Goal: Contribute content: Contribute content

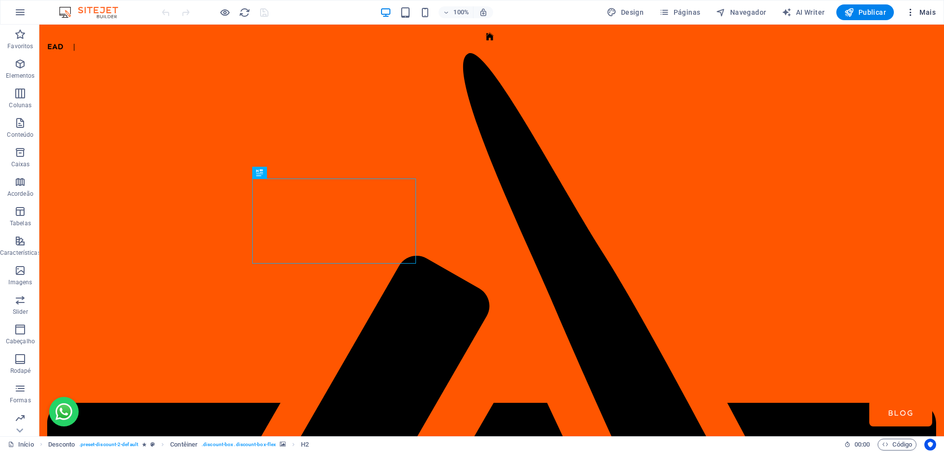
click at [909, 12] on icon "button" at bounding box center [911, 12] width 10 height 10
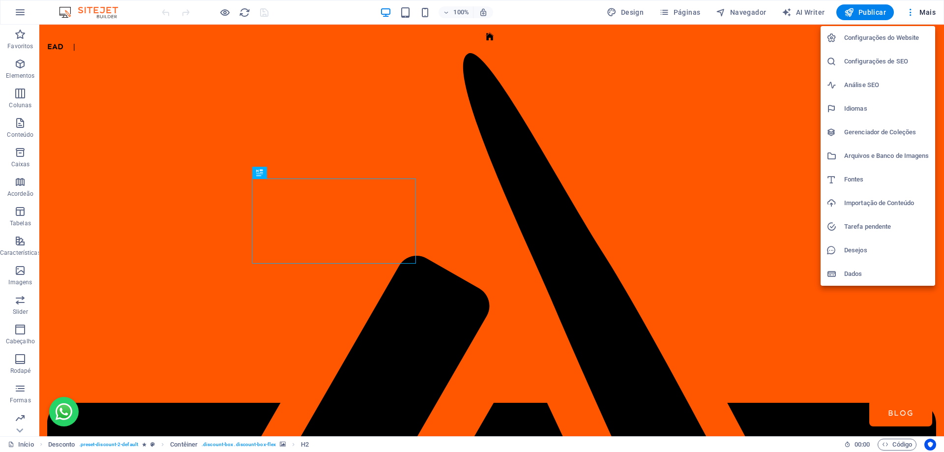
click at [893, 126] on li "Gerenciador de Coleções" at bounding box center [878, 133] width 115 height 24
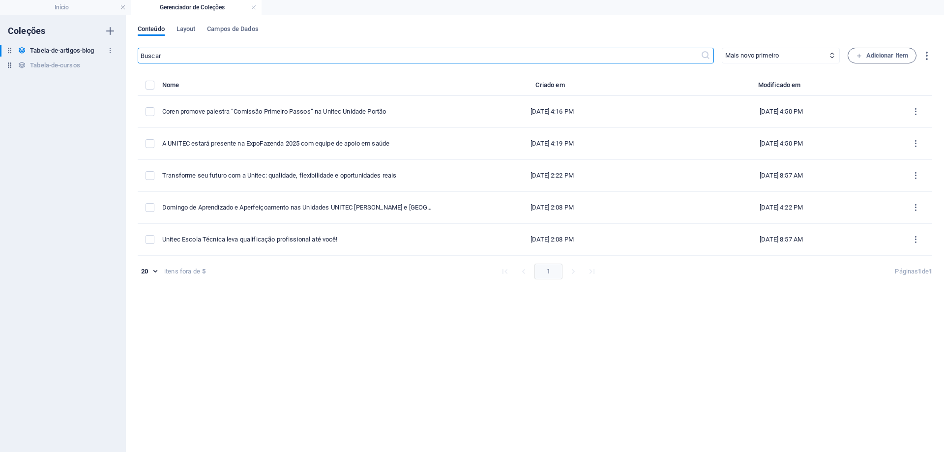
click at [86, 49] on h6 "Tabela-de-artigos-blog" at bounding box center [62, 51] width 64 height 12
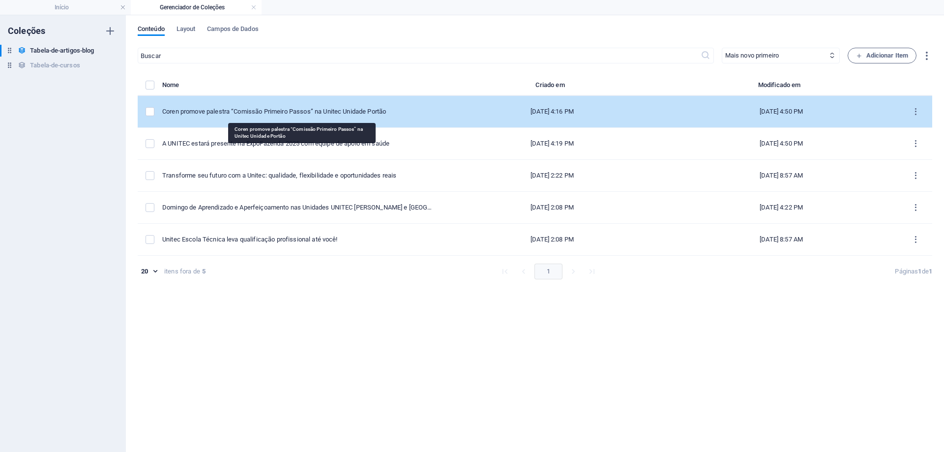
click at [304, 113] on div "Coren promove palestra “Comissão Primeiro Passos” na Unitec Unidade Portão" at bounding box center [297, 111] width 271 height 9
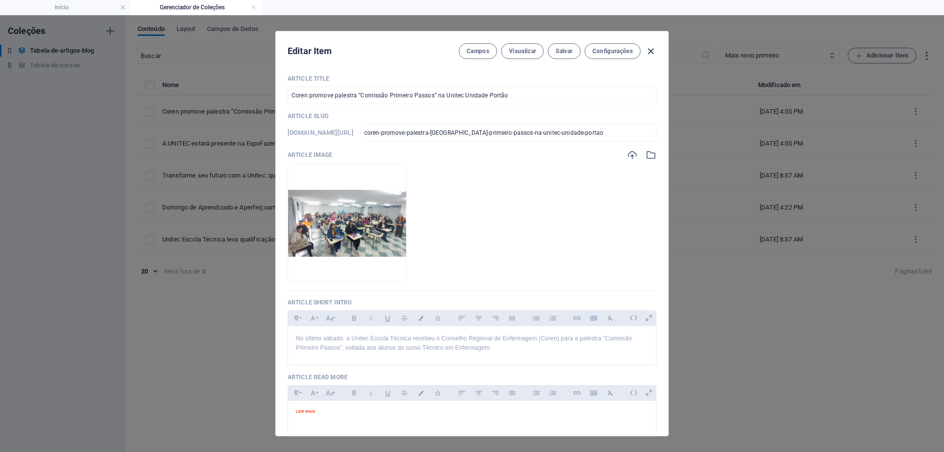
click at [651, 52] on icon "button" at bounding box center [650, 51] width 11 height 11
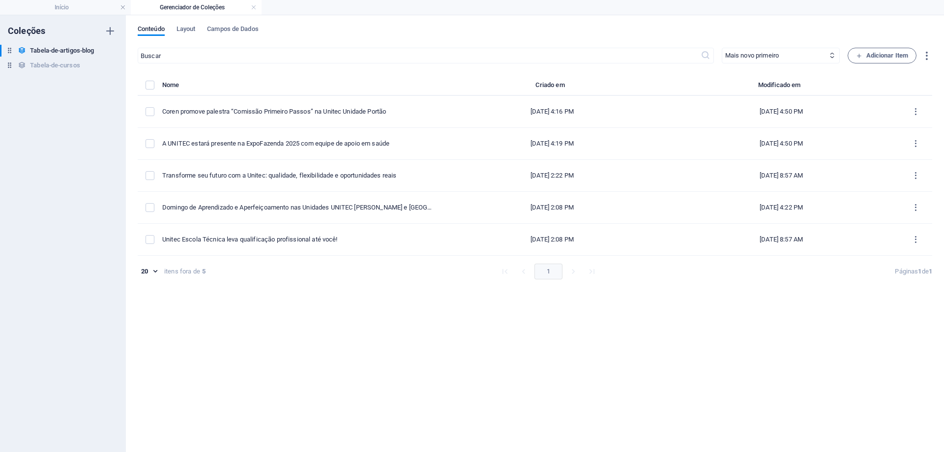
type input "[DATE]"
checkbox input "false"
type input "coren-promove-palestra-[GEOGRAPHIC_DATA]-primeiro-passos-na-unitec-unidade-port…"
click at [317, 174] on h6 "Duplicar" at bounding box center [327, 171] width 29 height 12
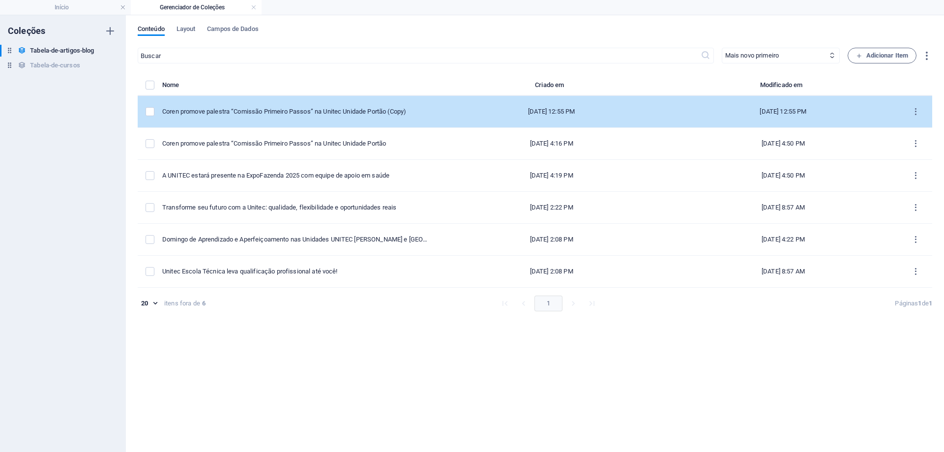
click at [277, 104] on td "Coren promove palestra “Comissão Primeiro Passos” na Unitec Unidade Portão (Cop…" at bounding box center [299, 112] width 274 height 32
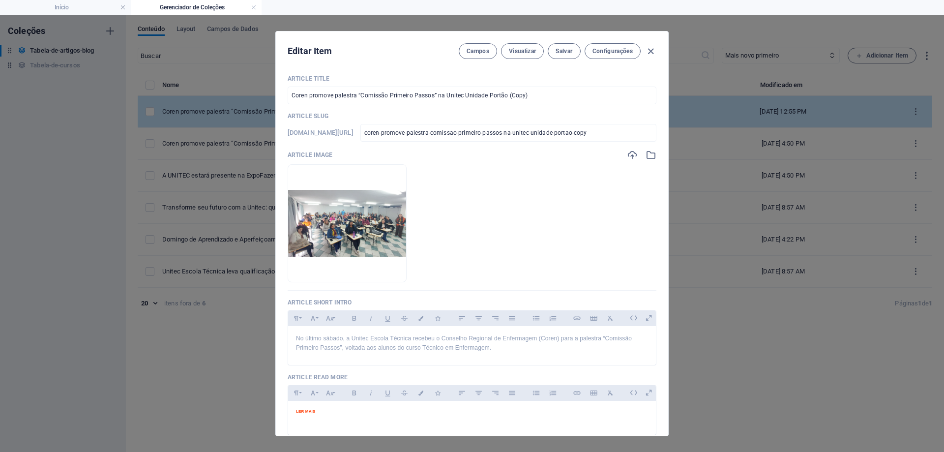
click at [277, 104] on div "Article Title Coren promove palestra “Comissão Primeiro Passos” na Unitec Unida…" at bounding box center [472, 251] width 393 height 369
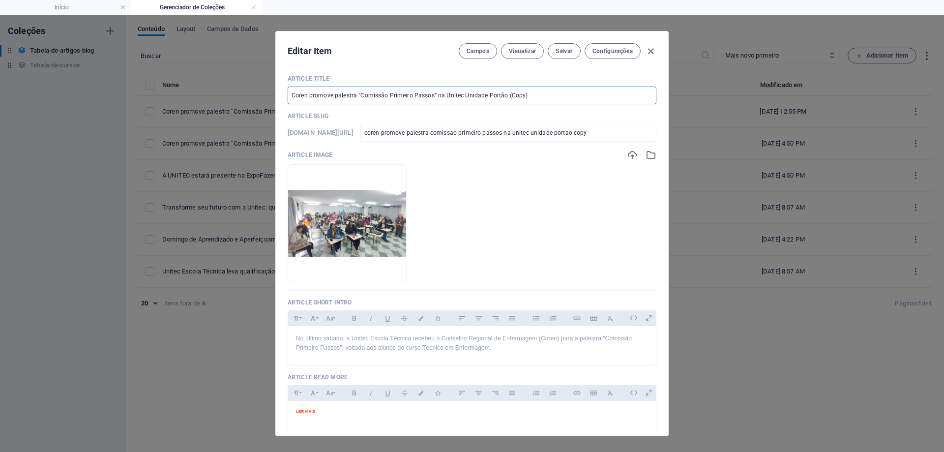
drag, startPoint x: 536, startPoint y: 93, endPoint x: 129, endPoint y: 78, distance: 407.1
click at [129, 78] on div "Editar Item Campos Visualizar Salvar Configurações Article Title Coren promove …" at bounding box center [472, 233] width 944 height 437
paste input "Unitec Escola Técnica participa da Caminhada do Outubro Rosa em Antonina- PR"
type input "Unitec Escola Técnica participa da Caminhada do Outubro Rosa em Antonina- PR"
type input "unitec-escola-tecnica-participa-da-caminhada-do-outubro-rosa-em-antonina-pr"
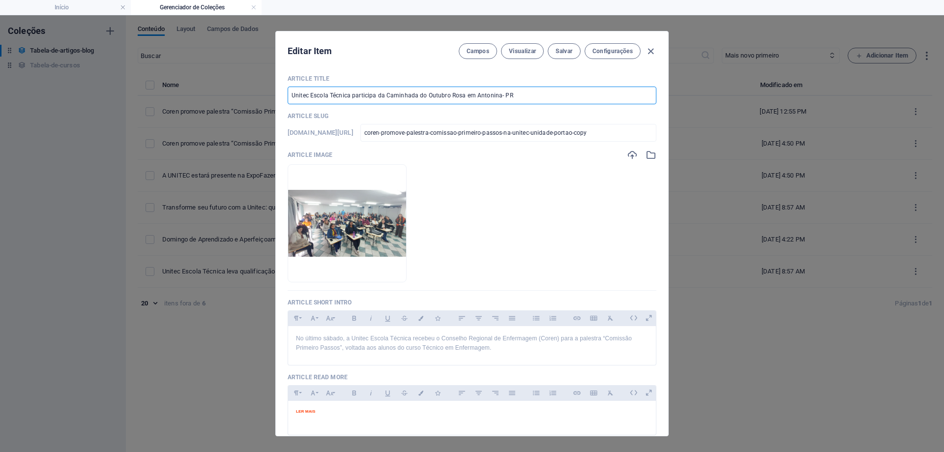
type input "unitec-escola-tecnica-participa-da-caminhada-do-outubro-rosa-em-antonina-pr"
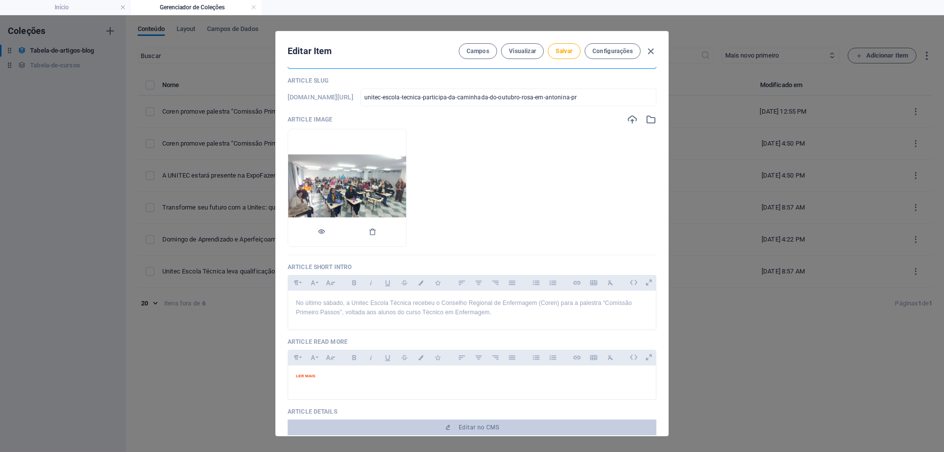
scroll to position [49, 0]
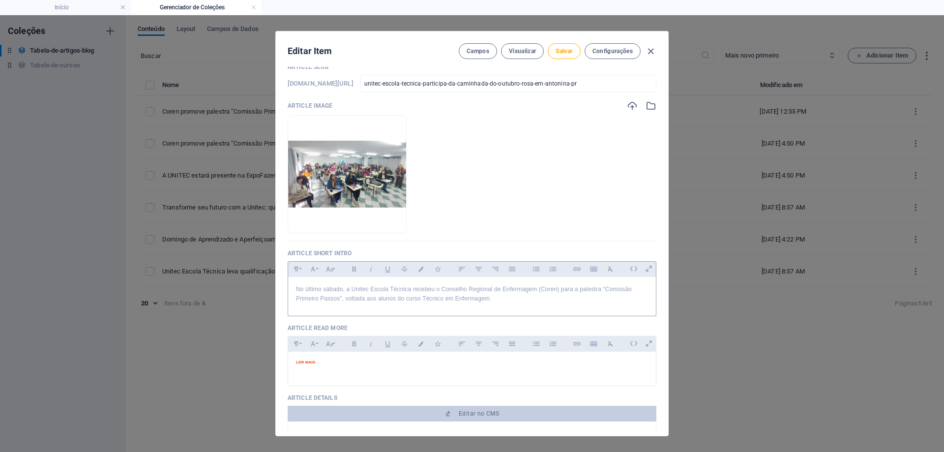
type input "Unitec Escola Técnica participa da Caminhada do Outubro Rosa em Antonina- PR"
click at [355, 299] on p "No último sábado, a Unitec Escola Técnica recebeu o Conselho Regional de Enferm…" at bounding box center [472, 294] width 352 height 19
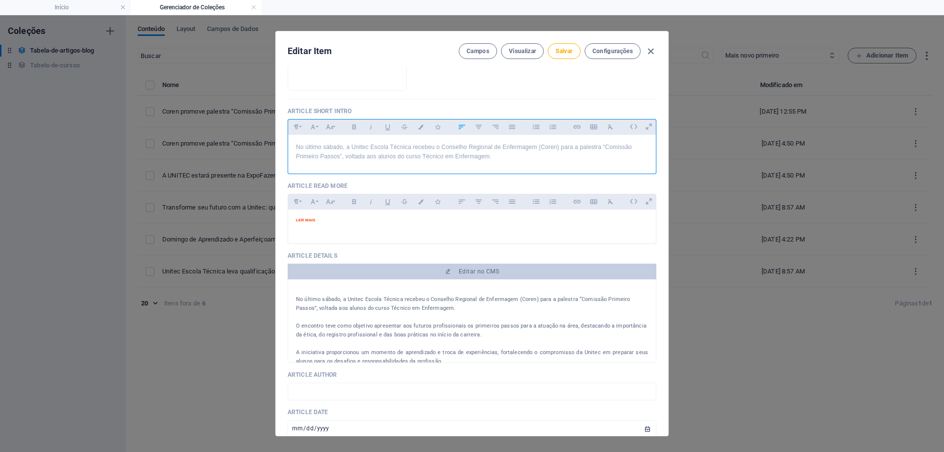
scroll to position [197, 0]
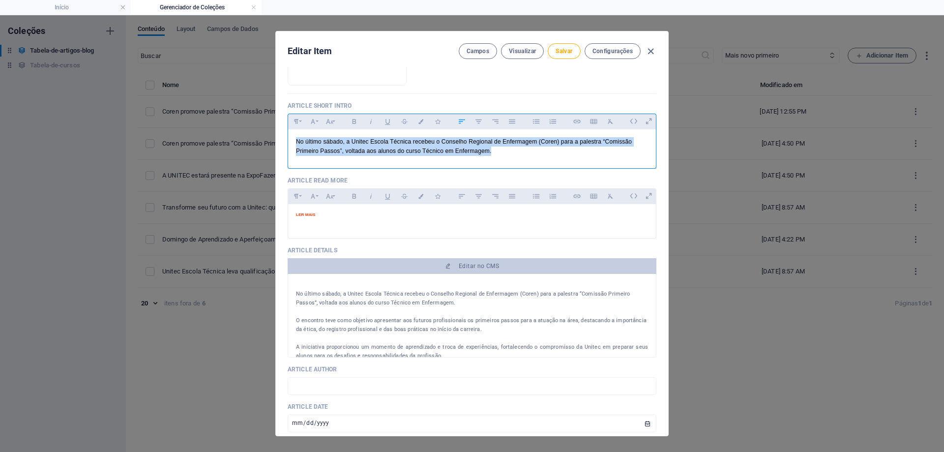
drag, startPoint x: 495, startPoint y: 156, endPoint x: 278, endPoint y: 141, distance: 218.0
click at [278, 141] on div "Article Title Unitec Escola Técnica participa da Caminhada do Outubro [PERSON_N…" at bounding box center [472, 251] width 393 height 369
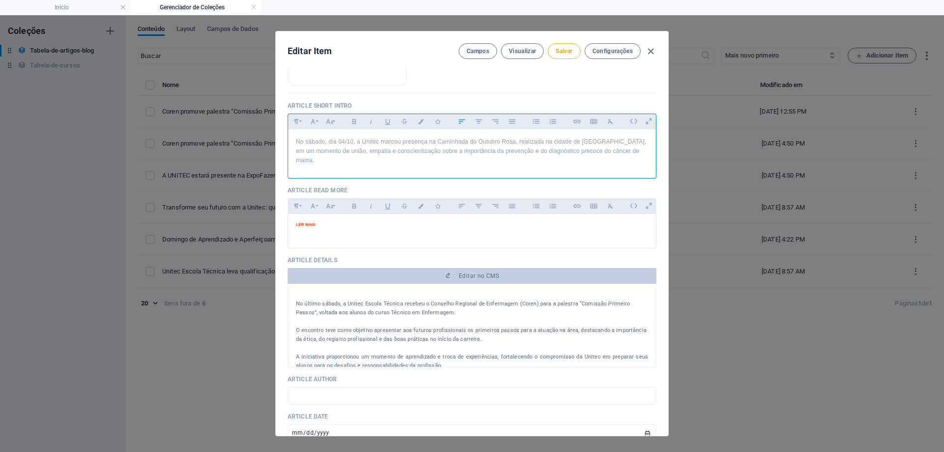
scroll to position [1320, 1]
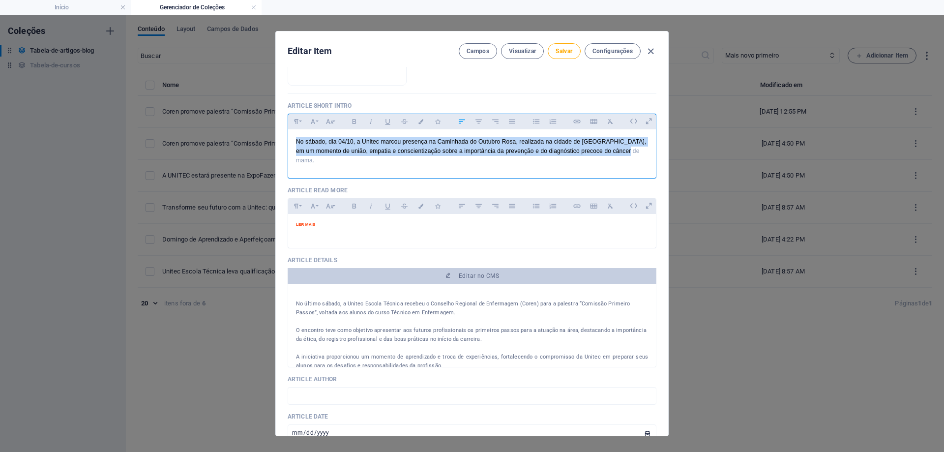
drag, startPoint x: 644, startPoint y: 153, endPoint x: 287, endPoint y: 141, distance: 356.9
click at [287, 141] on div "Article Title Unitec Escola Técnica participa da Caminhada do Outubro [PERSON_N…" at bounding box center [472, 251] width 393 height 369
click at [514, 122] on icon "button" at bounding box center [512, 122] width 6 height 4
click at [545, 162] on div "No sábado, dia 04/10, a Unitec marcou presença na Caminhada do Outubro Rosa, re…" at bounding box center [472, 151] width 368 height 44
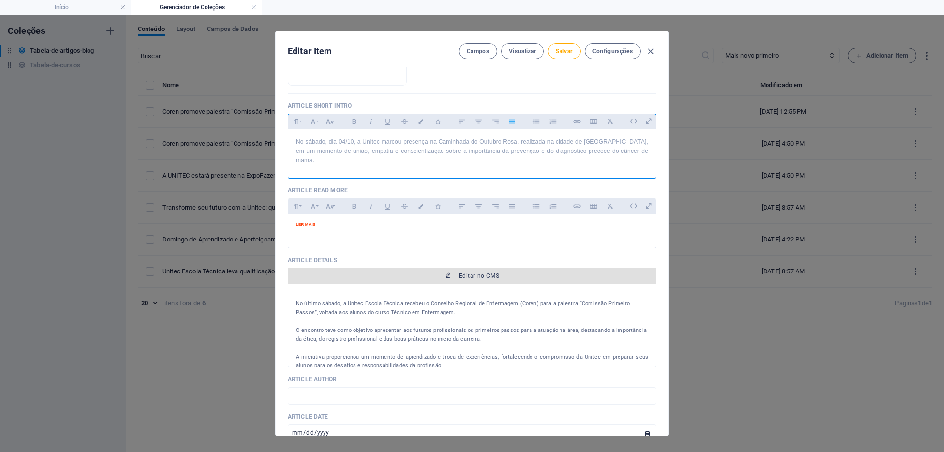
click at [483, 272] on span "Editar no CMS" at bounding box center [479, 276] width 40 height 8
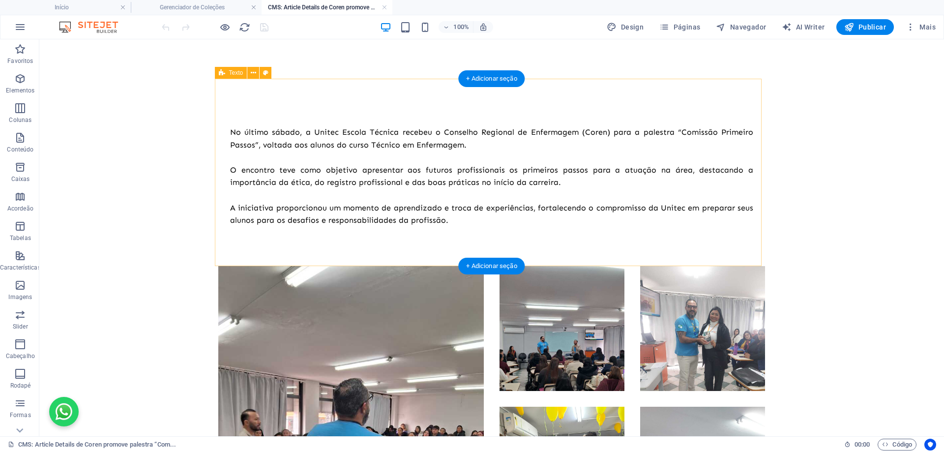
scroll to position [0, 0]
click at [445, 221] on div "No último sábado, a Unitec Escola Técnica recebeu o Conselho Regional de Enferm…" at bounding box center [491, 176] width 523 height 101
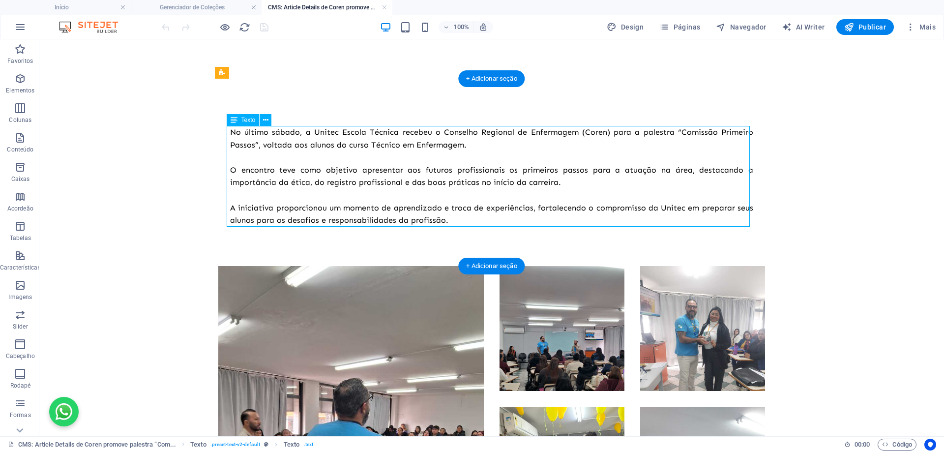
click at [445, 221] on div "No último sábado, a Unitec Escola Técnica recebeu o Conselho Regional de Enferm…" at bounding box center [491, 176] width 523 height 101
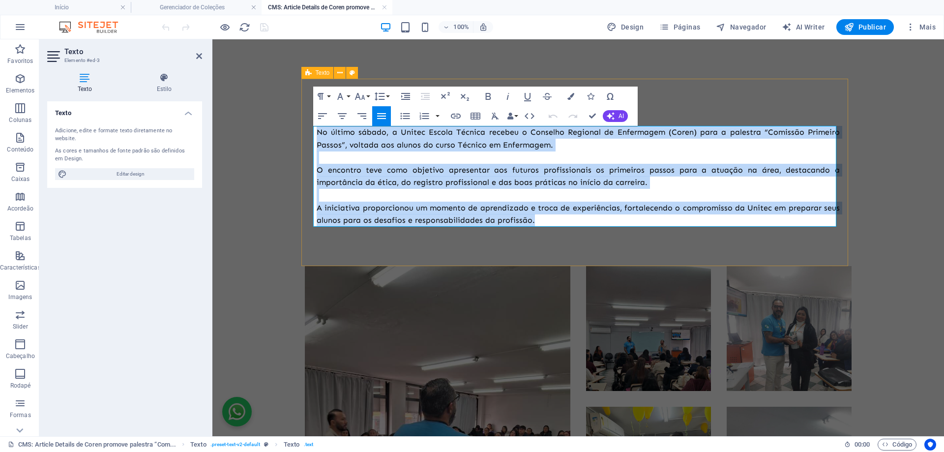
drag, startPoint x: 538, startPoint y: 221, endPoint x: 308, endPoint y: 130, distance: 246.6
click at [308, 130] on div "No último sábado, a Unitec Escola Técnica recebeu o Conselho Regional de Enferm…" at bounding box center [578, 172] width 547 height 187
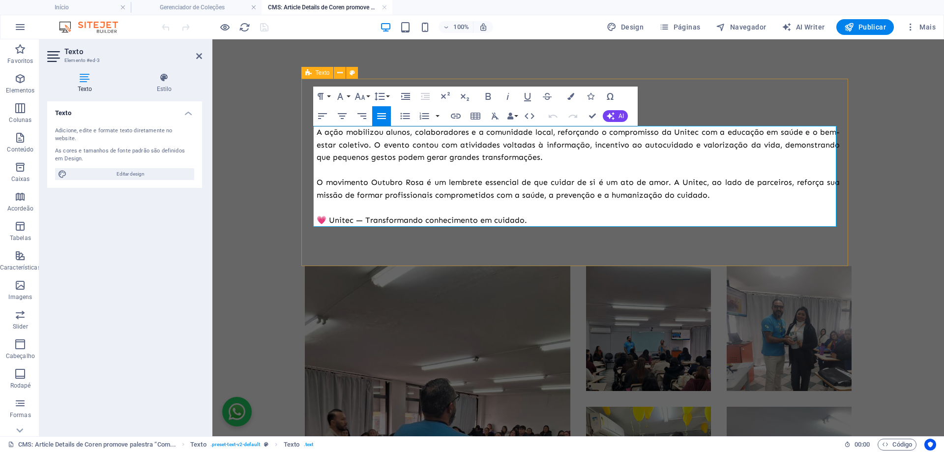
scroll to position [5135, 1]
click at [905, 198] on body "Skip to main content A ação mobilizou alunos, colaboradores e a comunidade loca…" at bounding box center [579, 305] width 732 height 532
click at [909, 220] on body "Skip to main content A ação mobilizou alunos, colaboradores e a comunidade loca…" at bounding box center [579, 305] width 732 height 532
click at [907, 225] on body "Skip to main content A ação mobilizou alunos, colaboradores e a comunidade loca…" at bounding box center [579, 305] width 732 height 532
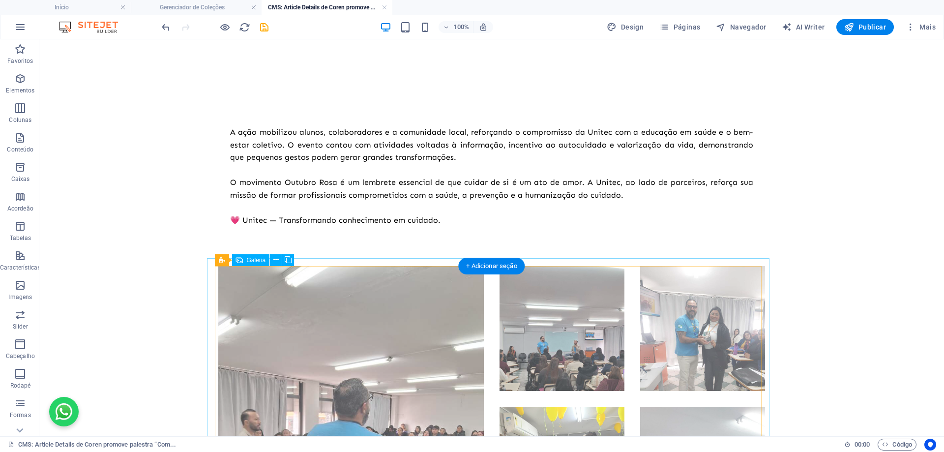
click at [400, 334] on li at bounding box center [351, 399] width 266 height 266
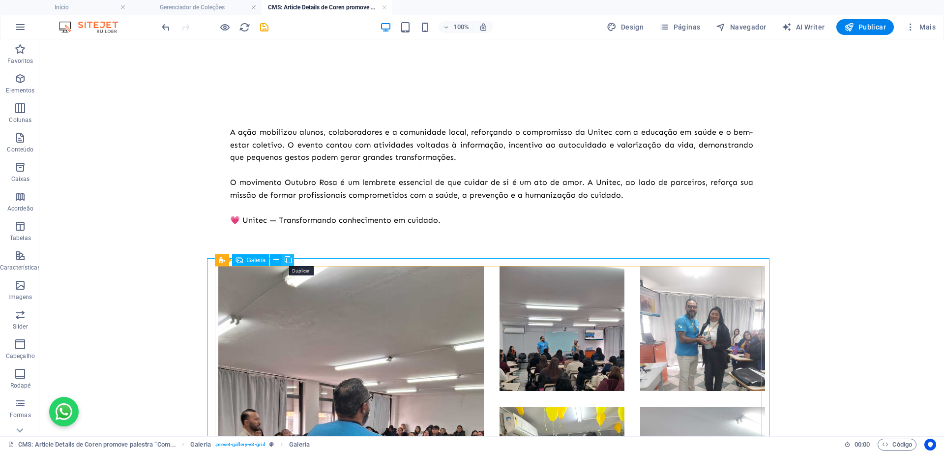
drag, startPoint x: 283, startPoint y: 262, endPoint x: 243, endPoint y: 222, distance: 56.0
click at [283, 262] on button at bounding box center [288, 260] width 12 height 12
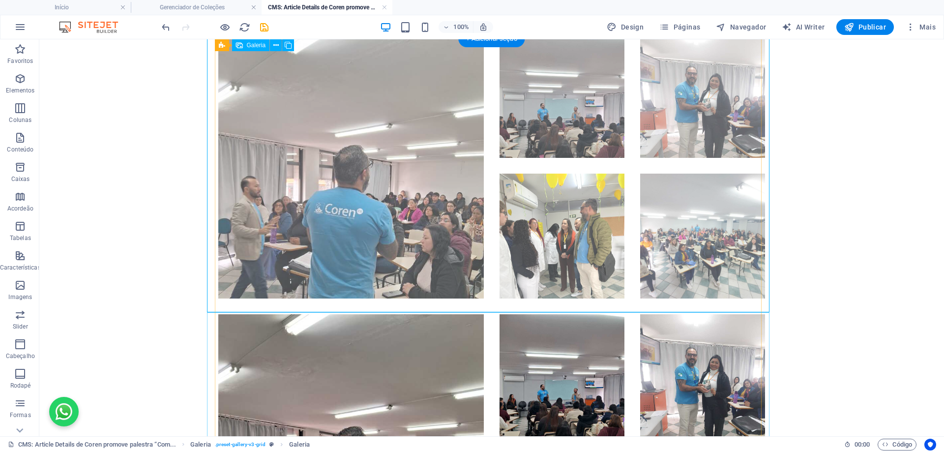
scroll to position [219, 0]
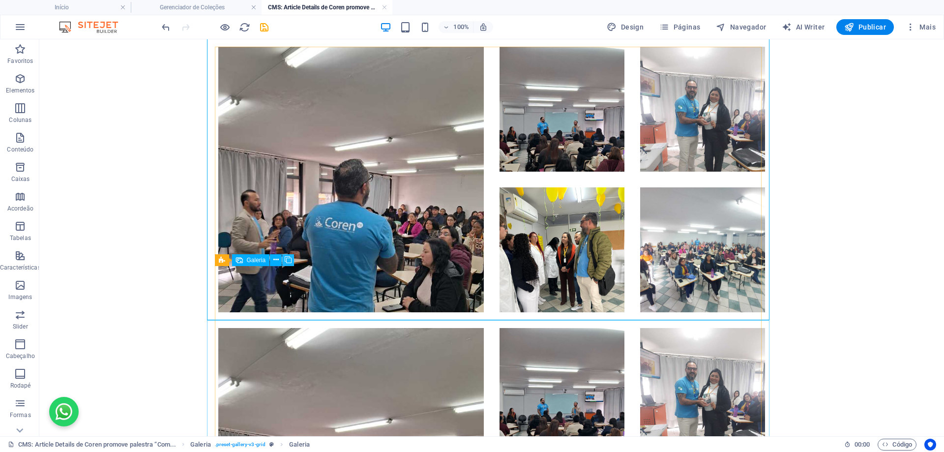
click at [291, 258] on icon at bounding box center [288, 260] width 7 height 10
click at [251, 261] on span "Galeria" at bounding box center [256, 260] width 19 height 6
click at [275, 261] on icon at bounding box center [276, 260] width 5 height 10
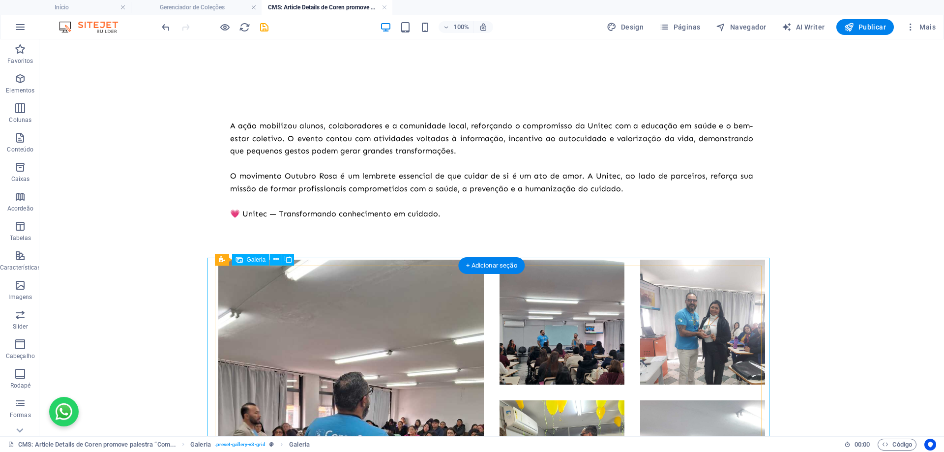
scroll to position [0, 0]
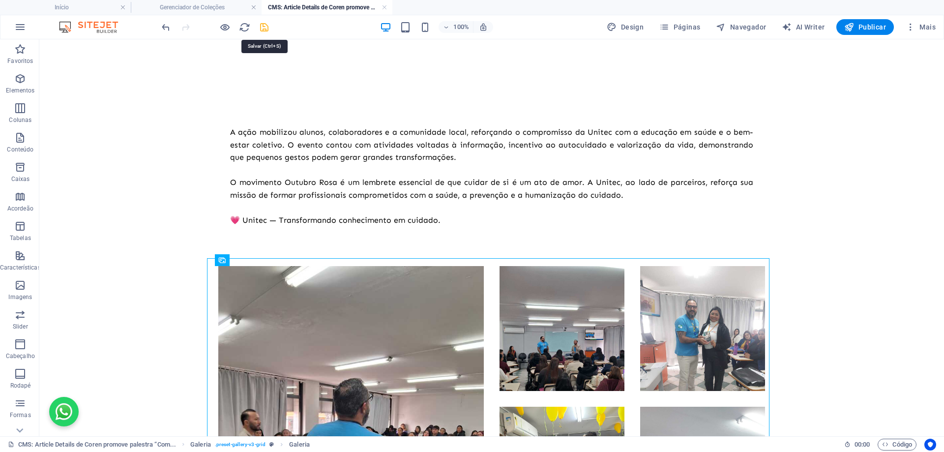
click at [267, 28] on icon "save" at bounding box center [264, 27] width 11 height 11
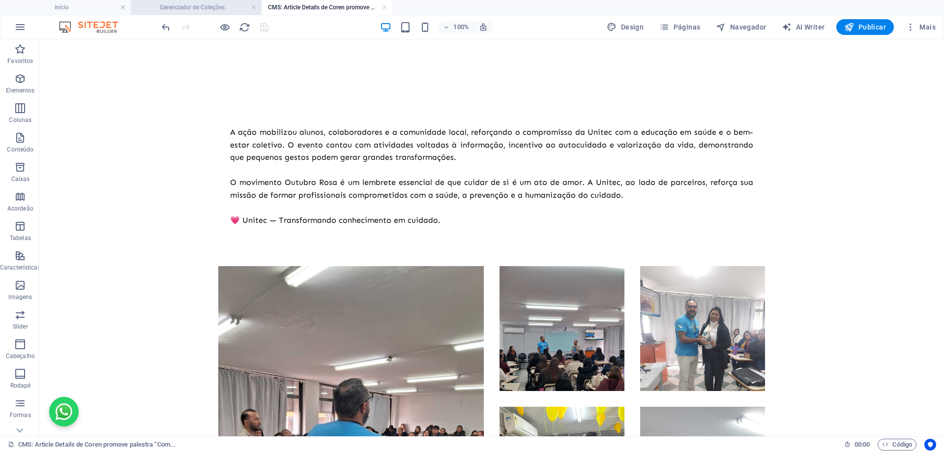
type input "unitec-escola-tecnica-participa-da-caminhada-do-outubro-rosa-em-antonina-pr"
click at [209, 7] on h4 "Gerenciador de Coleções" at bounding box center [196, 7] width 131 height 11
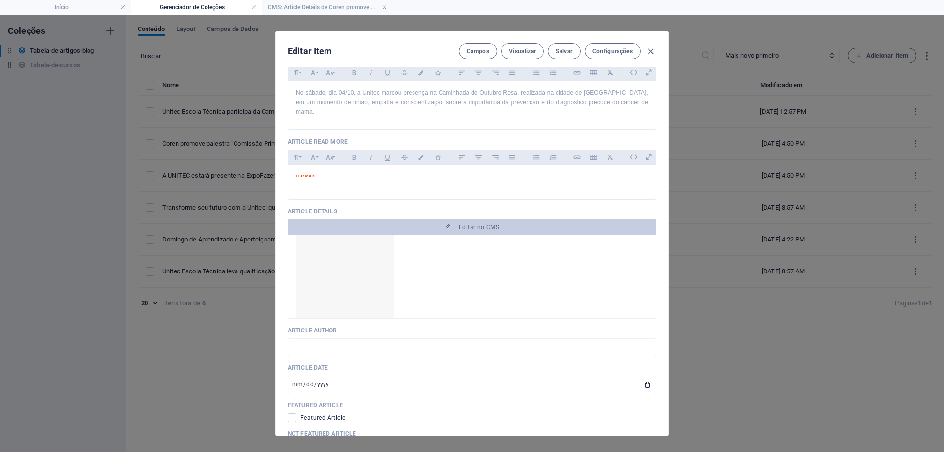
scroll to position [344, 0]
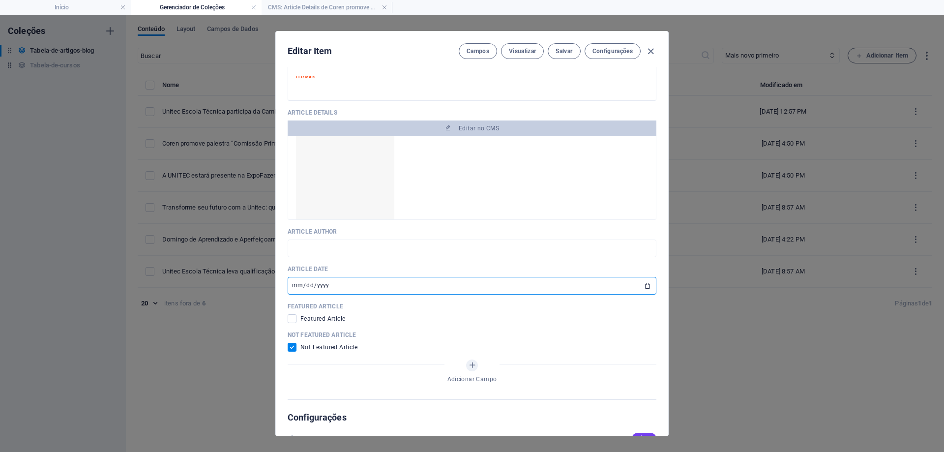
drag, startPoint x: 351, startPoint y: 280, endPoint x: 282, endPoint y: 277, distance: 68.9
click at [284, 277] on div "Article Title Unitec Escola Técnica participa da Caminhada do Outubro [PERSON_N…" at bounding box center [472, 251] width 393 height 369
type input "[DATE]"
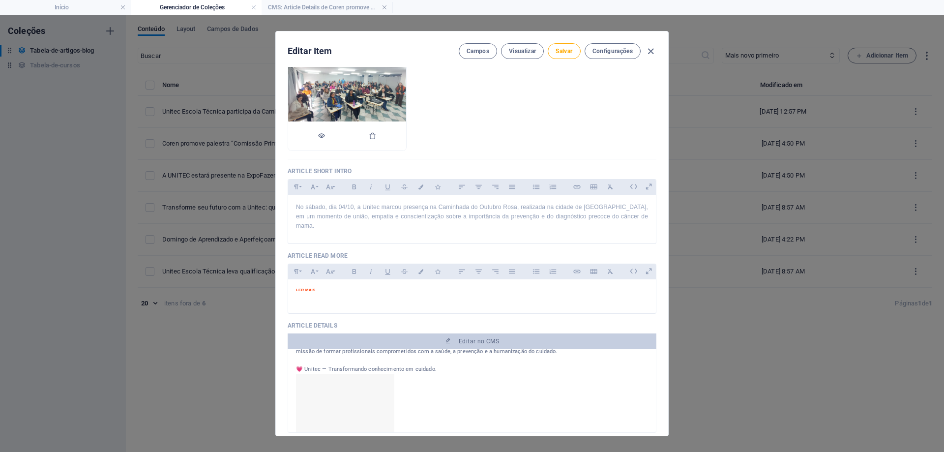
scroll to position [49, 0]
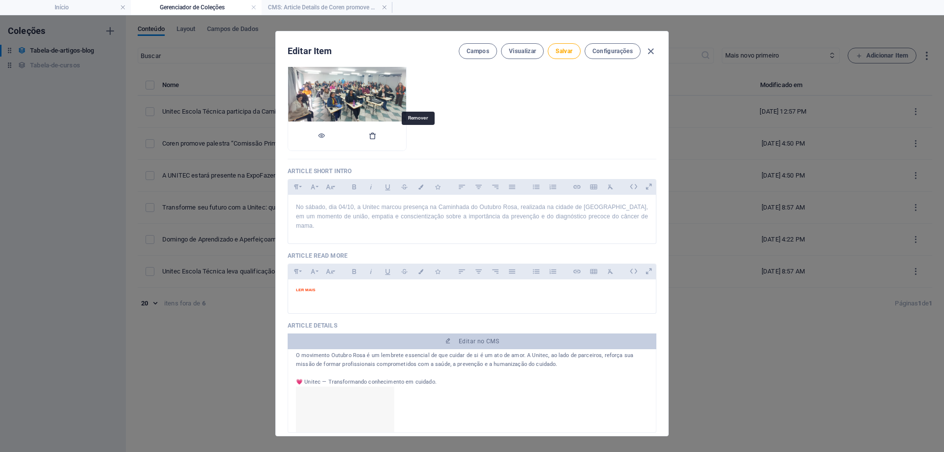
click at [377, 138] on icon "button" at bounding box center [373, 136] width 8 height 8
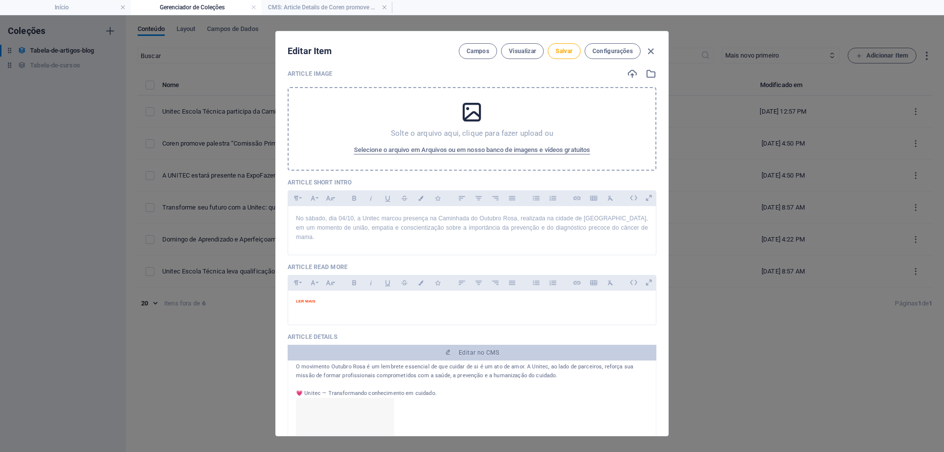
scroll to position [0, 0]
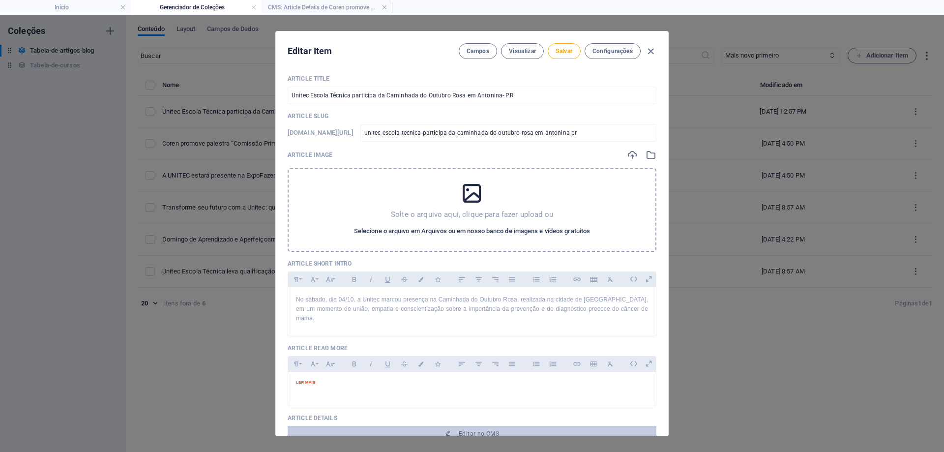
click at [473, 230] on span "Selecione o arquivo em Arquivos ou em nosso banco de imagens e vídeos gratuitos" at bounding box center [472, 231] width 236 height 12
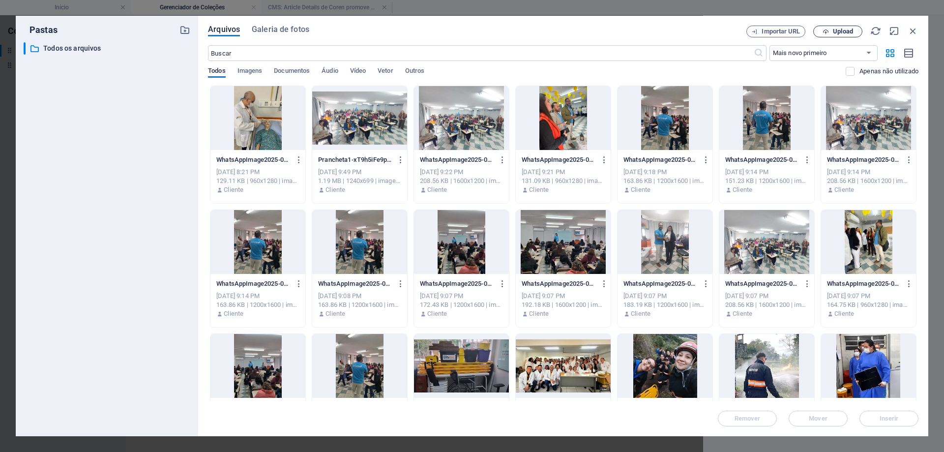
click at [838, 31] on span "Upload" at bounding box center [843, 32] width 20 height 6
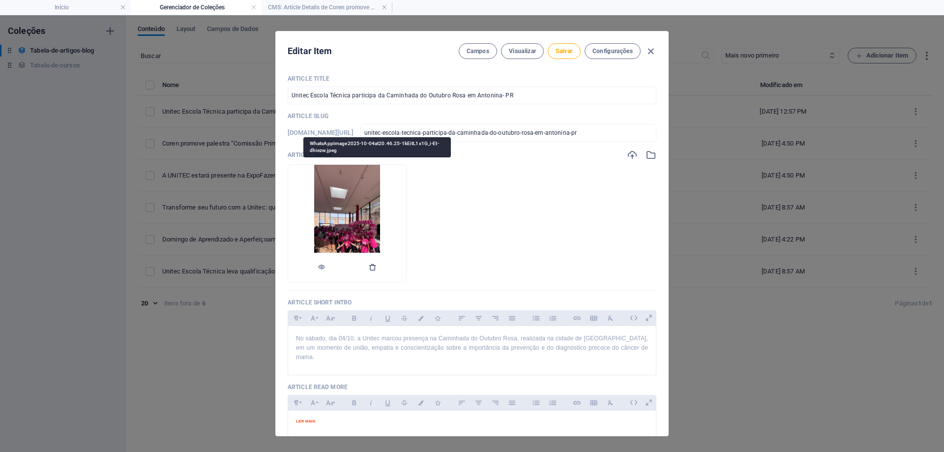
click at [377, 273] on button "button" at bounding box center [373, 268] width 8 height 30
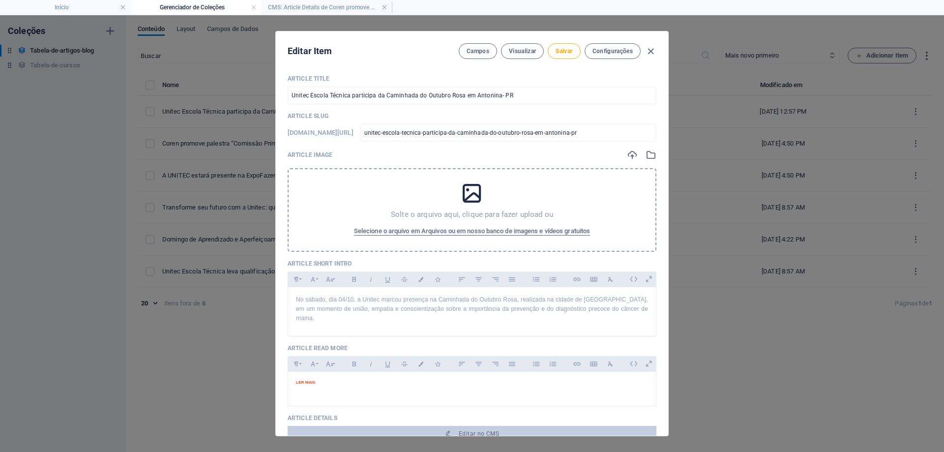
click at [482, 213] on p "Solte o arquivo aqui, clique para fazer upload ou" at bounding box center [472, 215] width 162 height 10
click at [489, 196] on div "Solte o arquivo aqui, clique para fazer upload ou Selecione o arquivo em Arquiv…" at bounding box center [472, 210] width 369 height 84
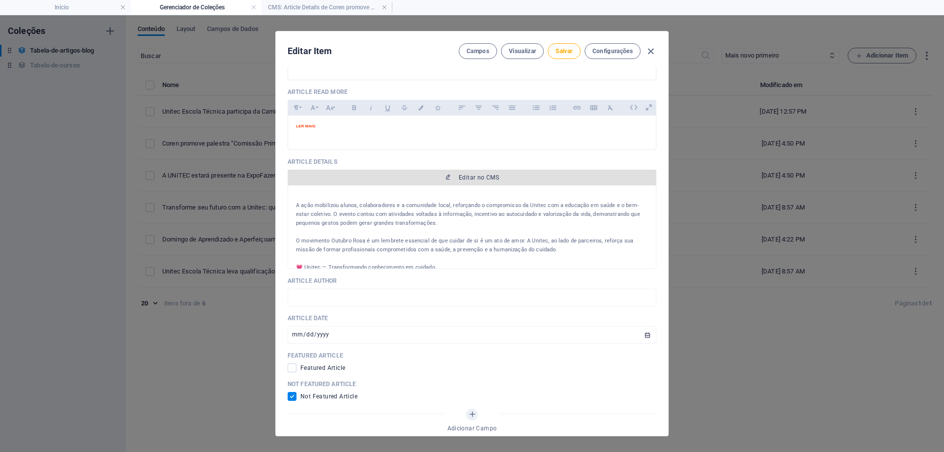
click at [478, 174] on span "Editar no CMS" at bounding box center [479, 178] width 40 height 8
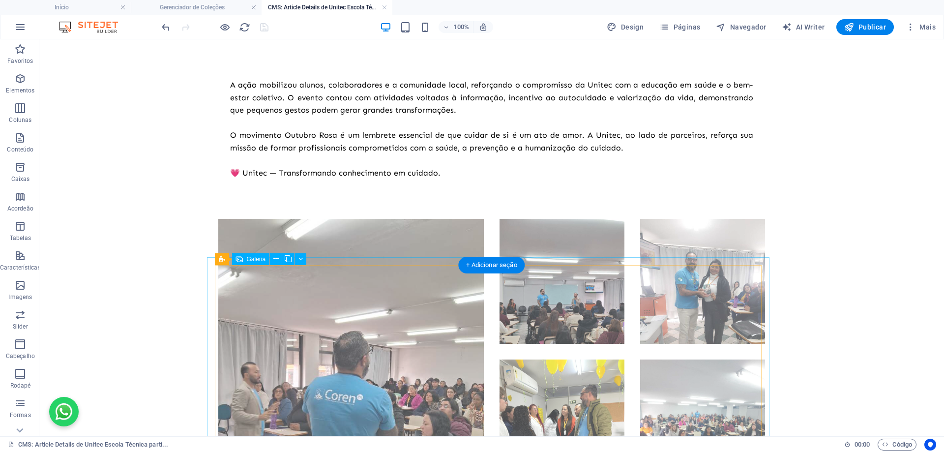
scroll to position [98, 0]
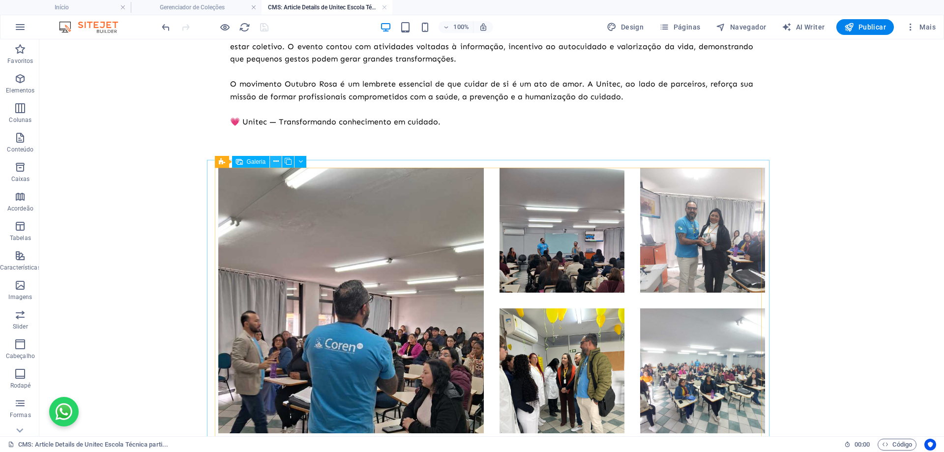
click at [271, 161] on button at bounding box center [276, 162] width 12 height 12
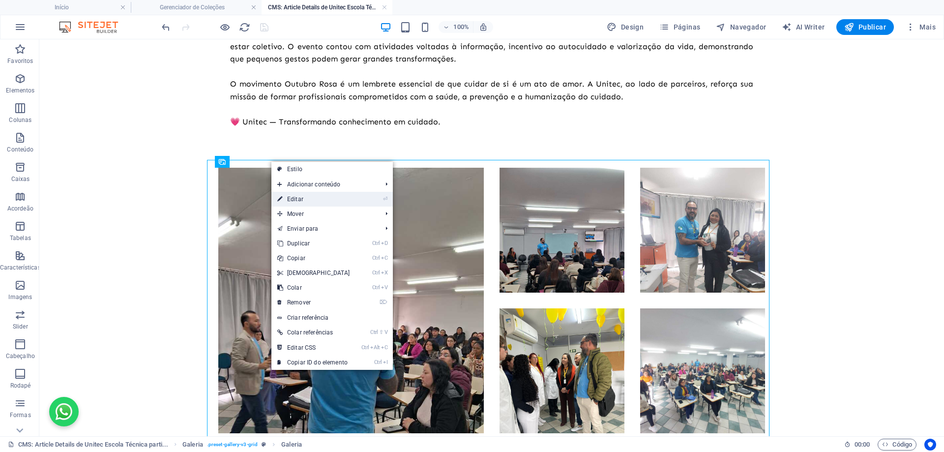
click at [298, 196] on link "⏎ Editar" at bounding box center [314, 199] width 85 height 15
select select "4"
select select "px"
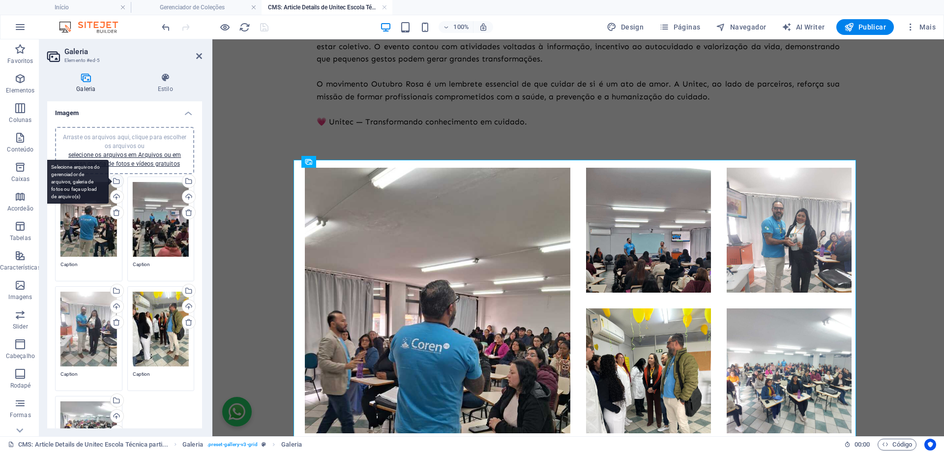
click at [109, 183] on div "Selecione arquivos do gerenciador de arquivos, galeria de fotos ou faça upload …" at bounding box center [77, 182] width 64 height 44
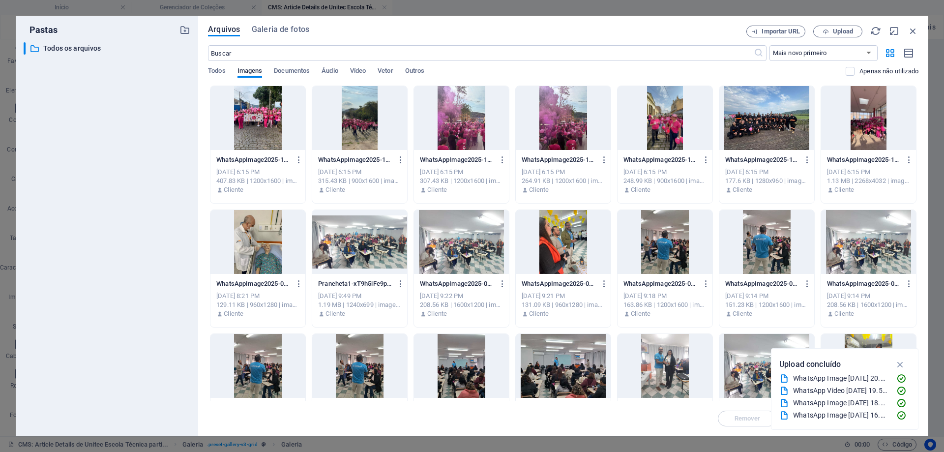
click at [352, 138] on div at bounding box center [359, 118] width 95 height 64
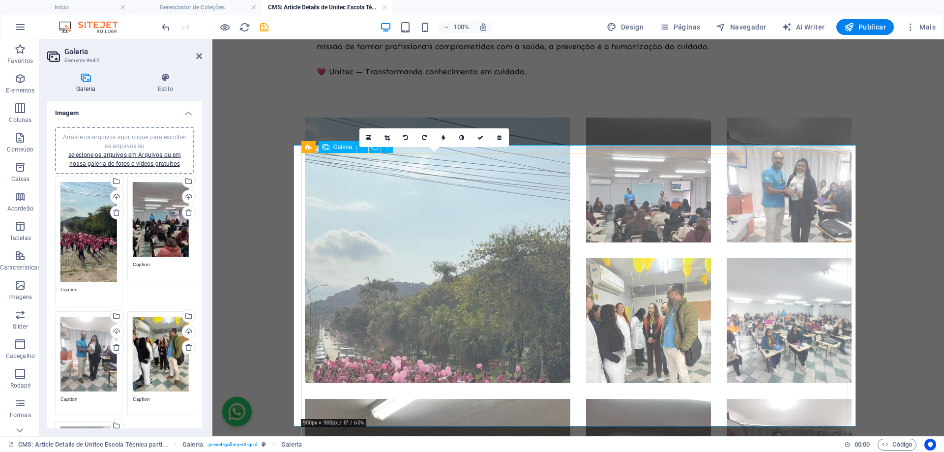
scroll to position [197, 0]
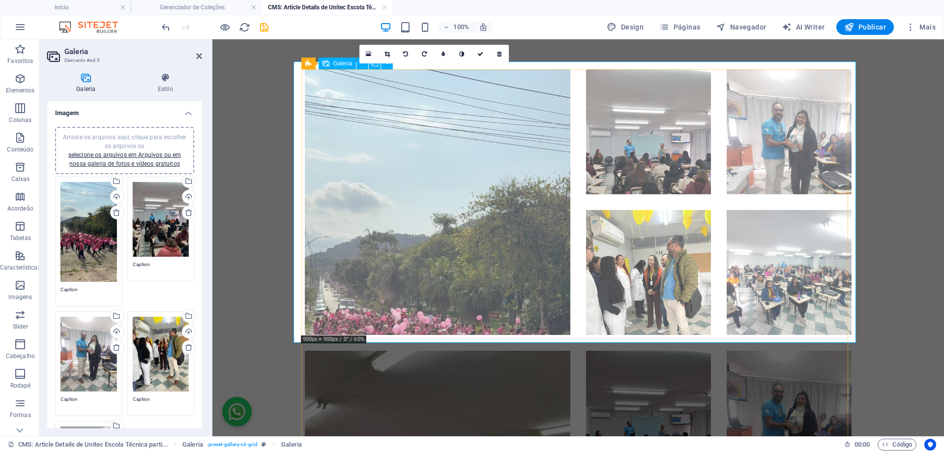
click at [496, 241] on li at bounding box center [438, 202] width 266 height 266
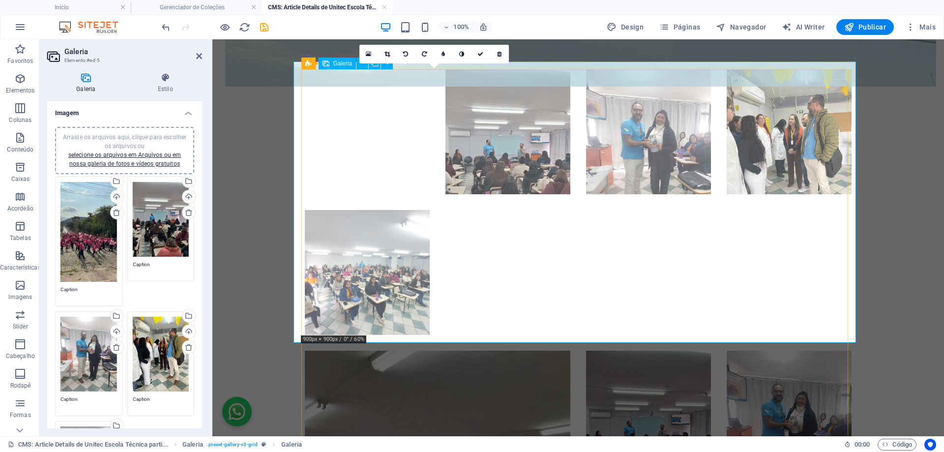
drag, startPoint x: 466, startPoint y: 269, endPoint x: 471, endPoint y: 241, distance: 28.5
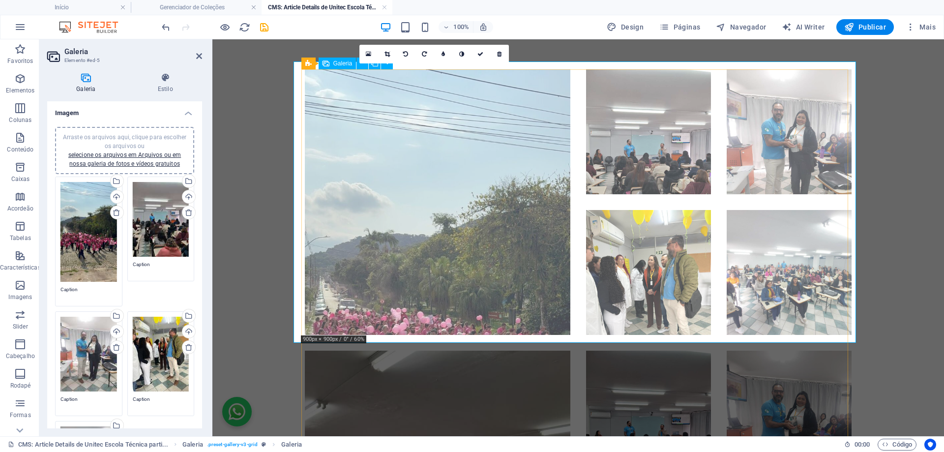
click at [442, 223] on li at bounding box center [438, 202] width 266 height 266
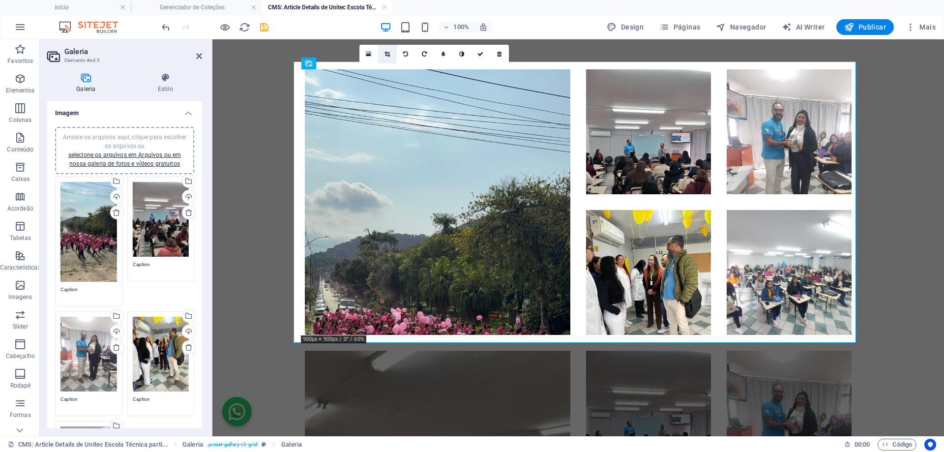
click at [388, 53] on icon at bounding box center [387, 54] width 5 height 6
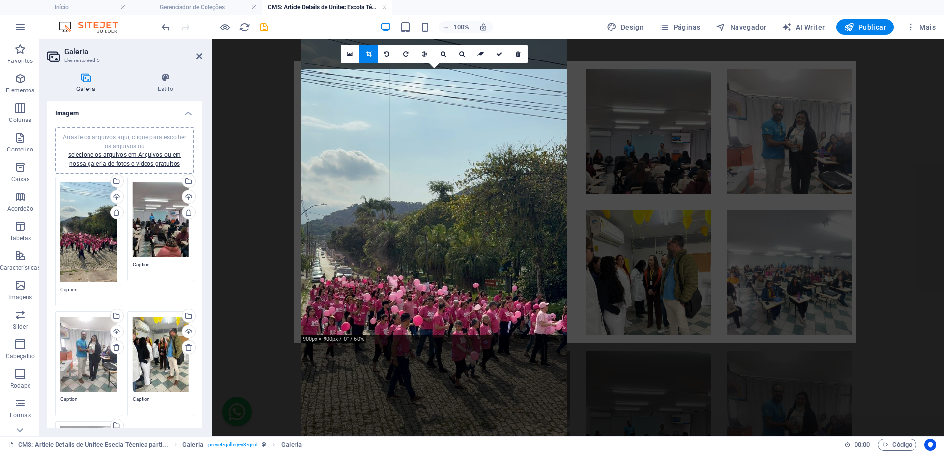
drag, startPoint x: 486, startPoint y: 224, endPoint x: 493, endPoint y: 163, distance: 60.9
click at [493, 163] on div at bounding box center [435, 273] width 266 height 472
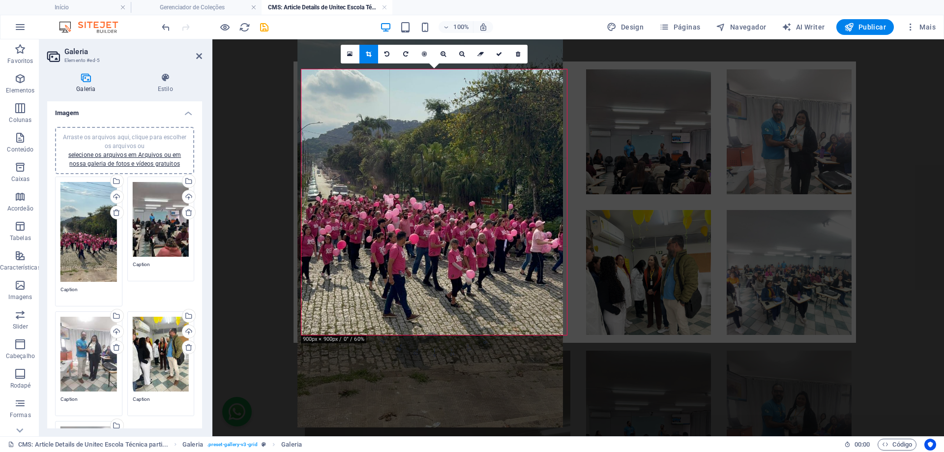
drag, startPoint x: 479, startPoint y: 229, endPoint x: 475, endPoint y: 189, distance: 40.5
click at [475, 189] on div at bounding box center [431, 191] width 266 height 472
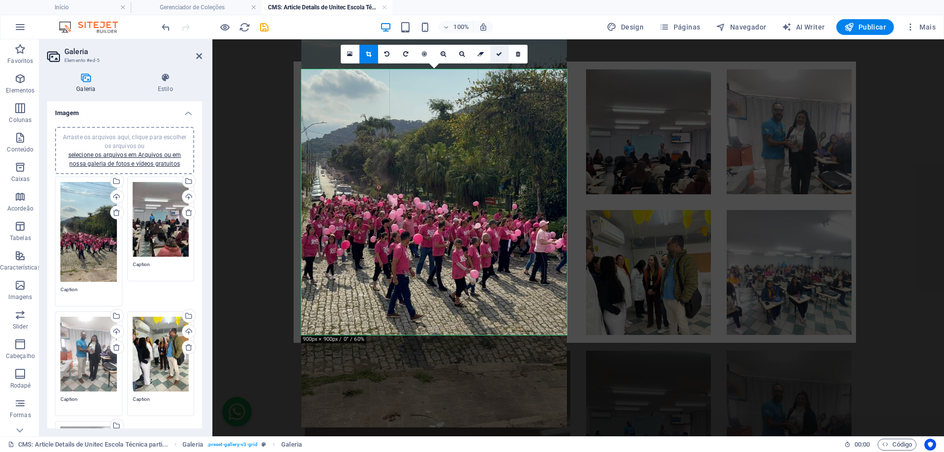
click at [499, 56] on icon at bounding box center [499, 54] width 6 height 6
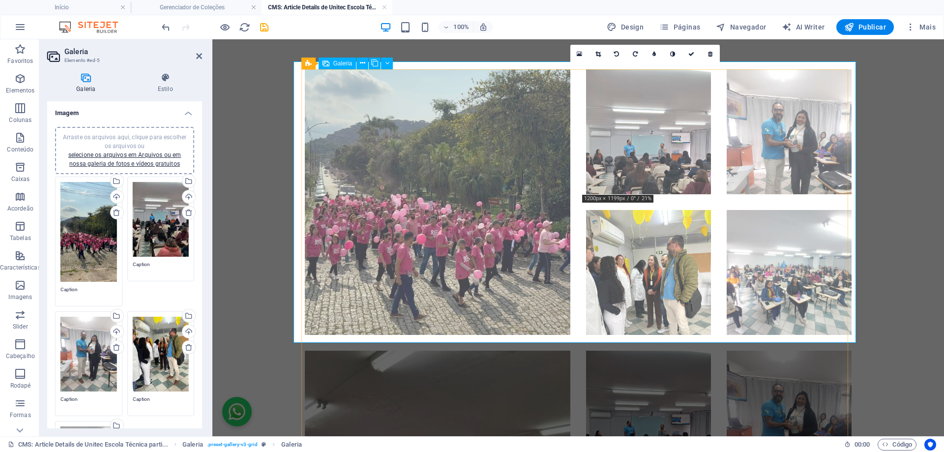
click at [652, 129] on li at bounding box center [648, 131] width 125 height 125
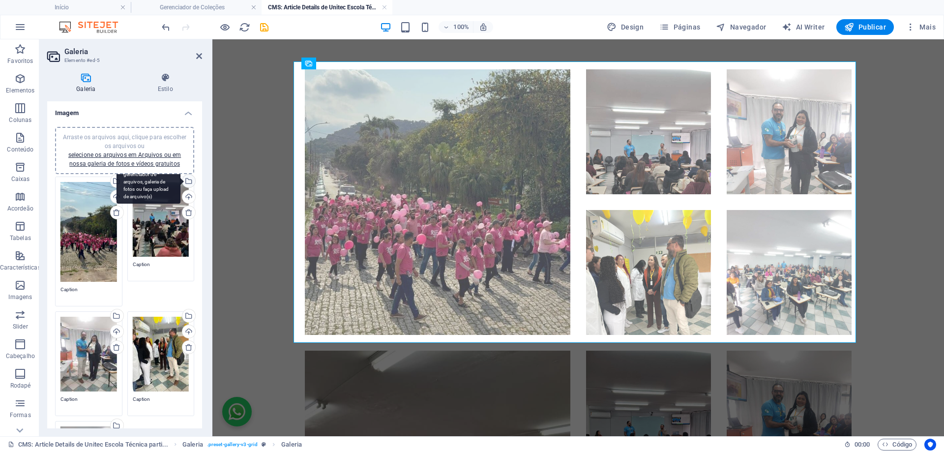
click at [190, 180] on div "Selecione arquivos do gerenciador de arquivos, galeria de fotos ou faça upload …" at bounding box center [188, 182] width 15 height 15
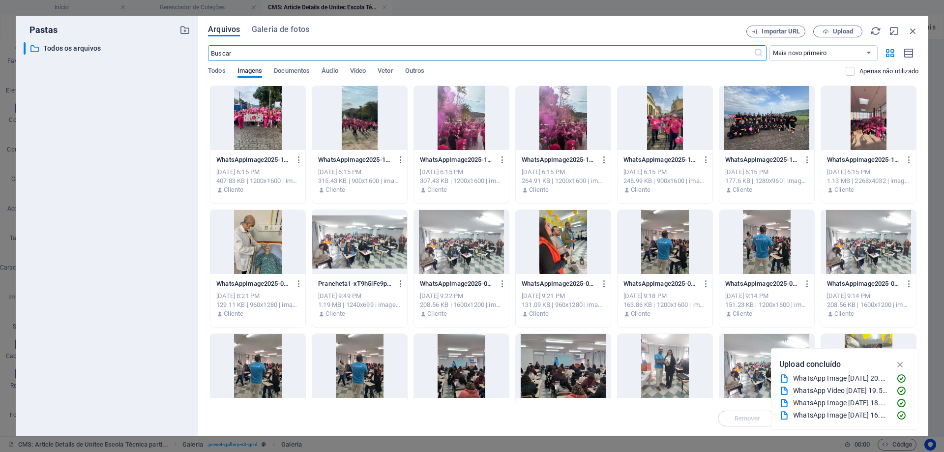
click at [458, 118] on div at bounding box center [461, 118] width 95 height 64
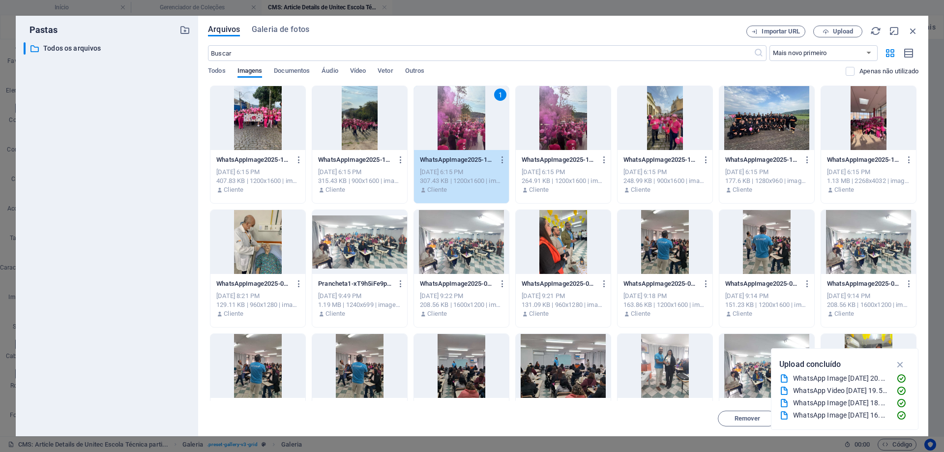
click at [458, 118] on div "1" at bounding box center [461, 118] width 95 height 64
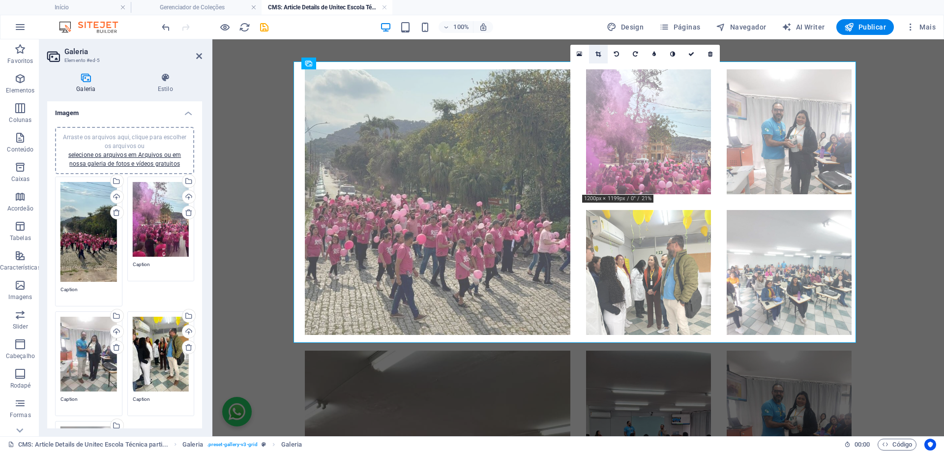
click at [602, 56] on link at bounding box center [598, 54] width 19 height 19
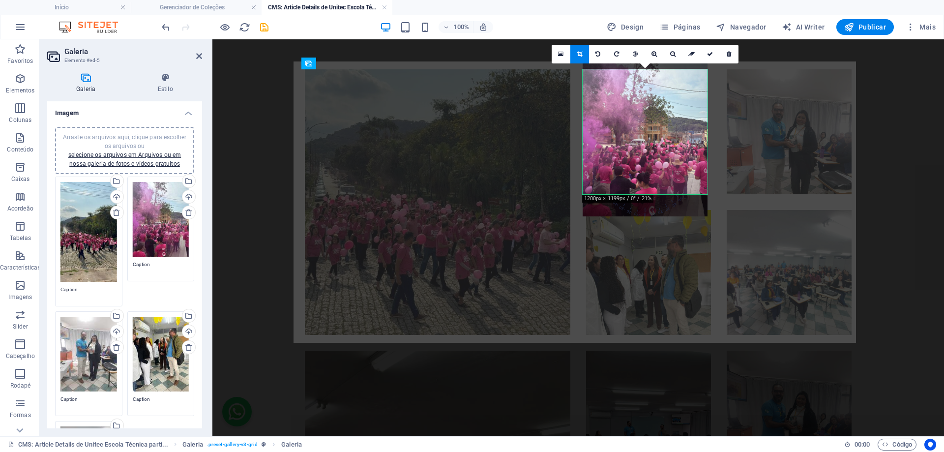
drag, startPoint x: 659, startPoint y: 161, endPoint x: 658, endPoint y: 141, distance: 20.2
click at [658, 141] on div at bounding box center [645, 133] width 125 height 167
click at [712, 55] on icon at bounding box center [710, 54] width 6 height 6
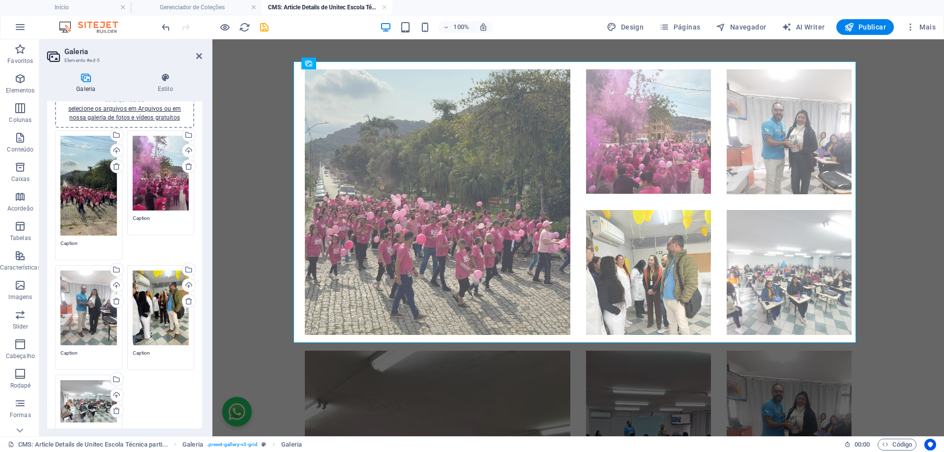
scroll to position [98, 0]
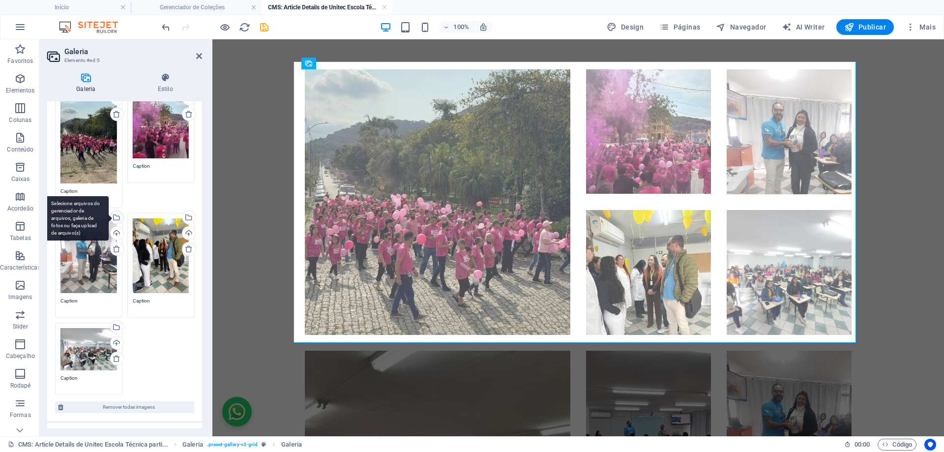
click at [117, 218] on div "Selecione arquivos do gerenciador de arquivos, galeria de fotos ou faça upload …" at bounding box center [116, 218] width 15 height 15
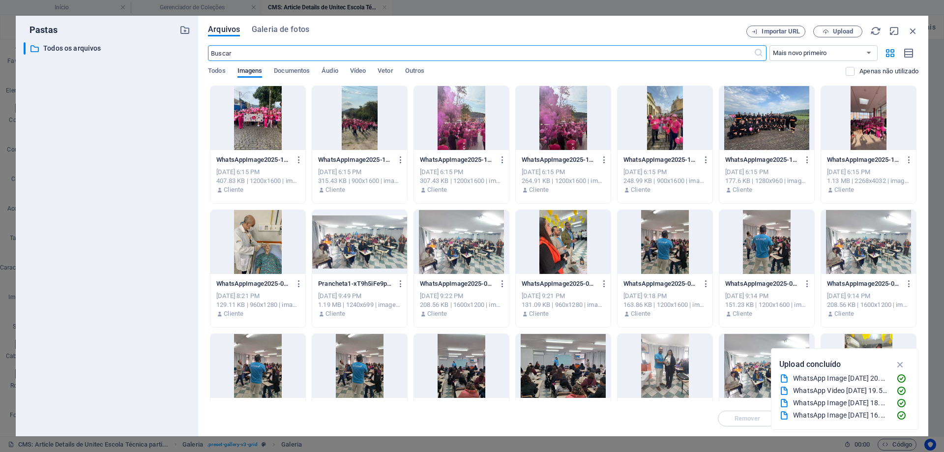
click at [663, 131] on div at bounding box center [665, 118] width 95 height 64
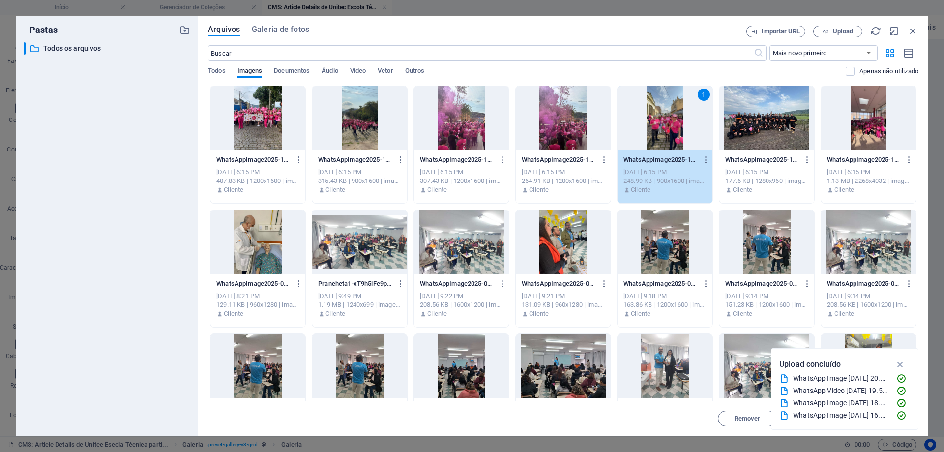
click at [655, 132] on div "1" at bounding box center [665, 118] width 95 height 64
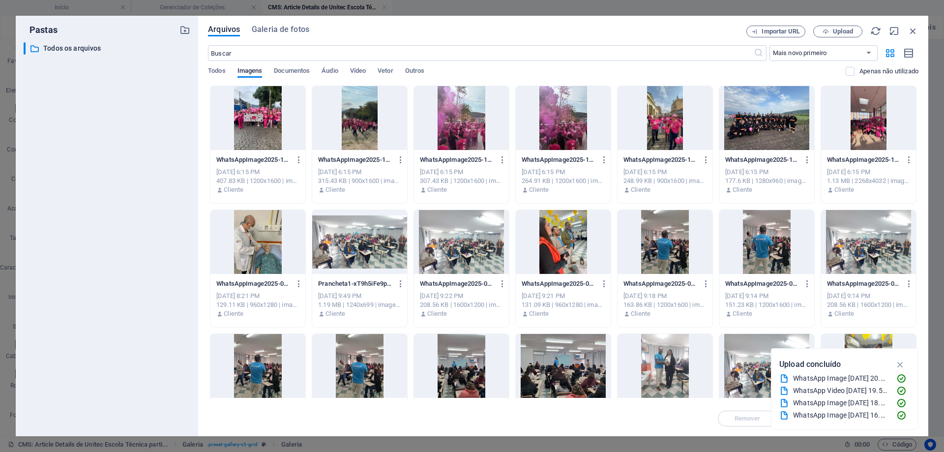
click at [655, 132] on div at bounding box center [665, 118] width 95 height 64
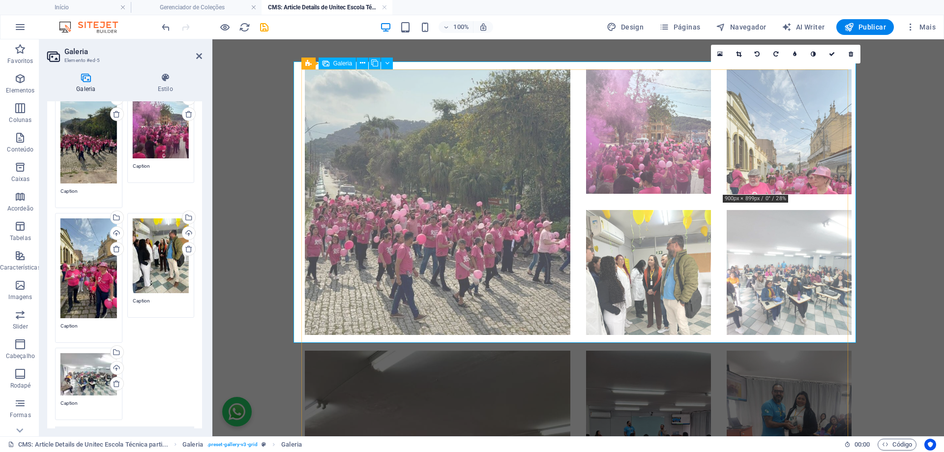
click at [777, 137] on li at bounding box center [789, 131] width 125 height 125
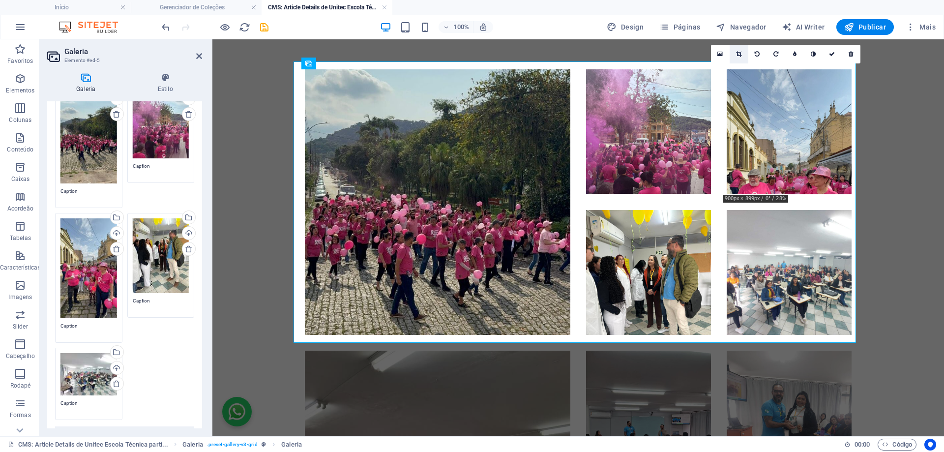
click at [738, 54] on icon at bounding box center [738, 54] width 5 height 6
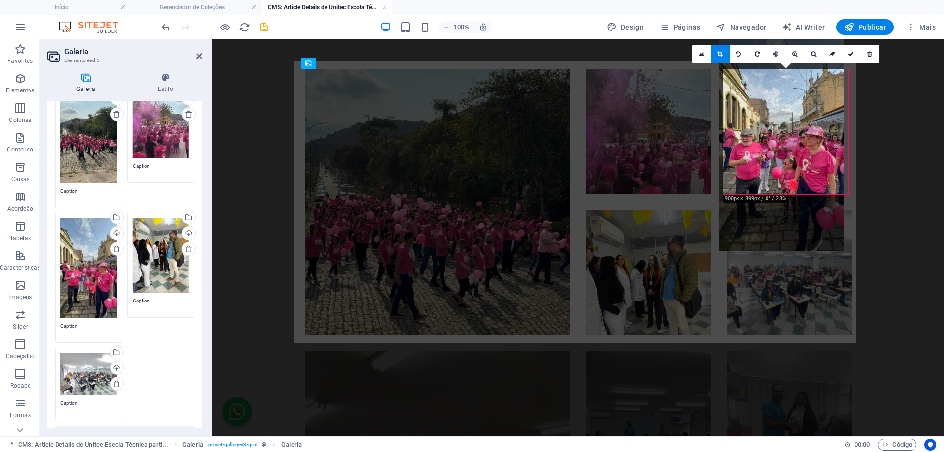
drag, startPoint x: 793, startPoint y: 167, endPoint x: 792, endPoint y: 134, distance: 33.0
click at [792, 134] on div at bounding box center [782, 140] width 125 height 222
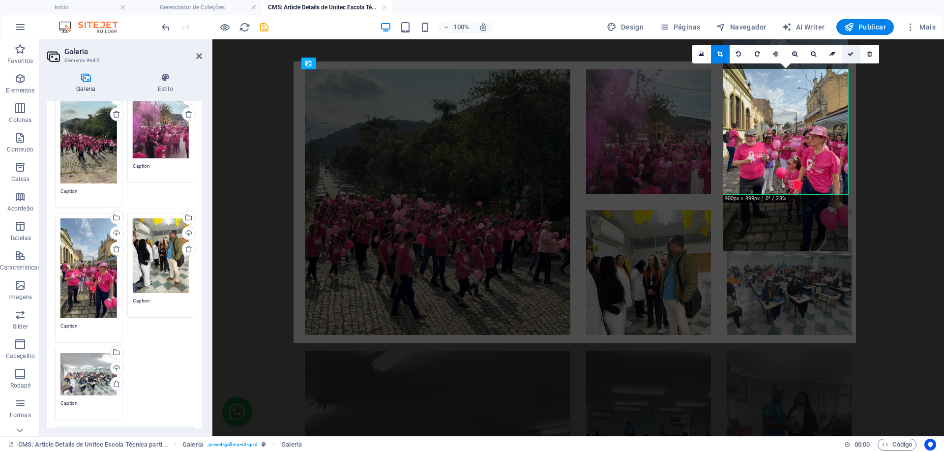
drag, startPoint x: 853, startPoint y: 54, endPoint x: 566, endPoint y: 269, distance: 359.1
click at [853, 54] on icon at bounding box center [851, 54] width 6 height 6
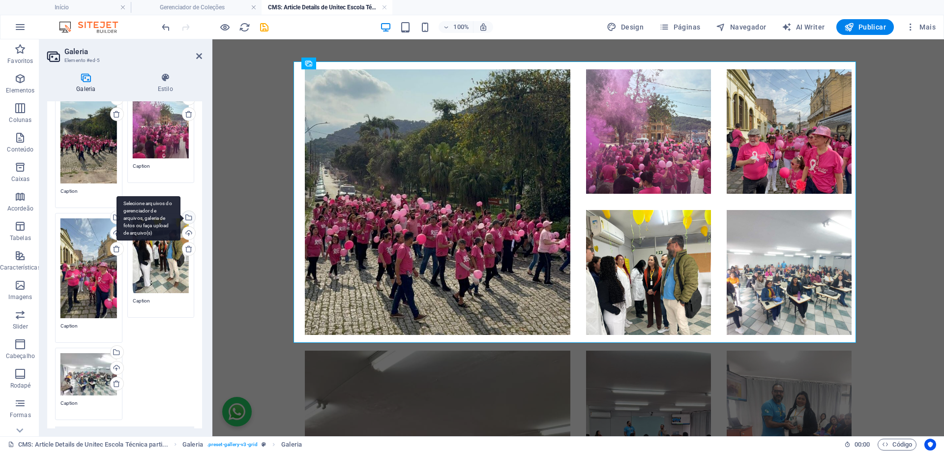
click at [188, 215] on div "Selecione arquivos do gerenciador de arquivos, galeria de fotos ou faça upload …" at bounding box center [188, 218] width 15 height 15
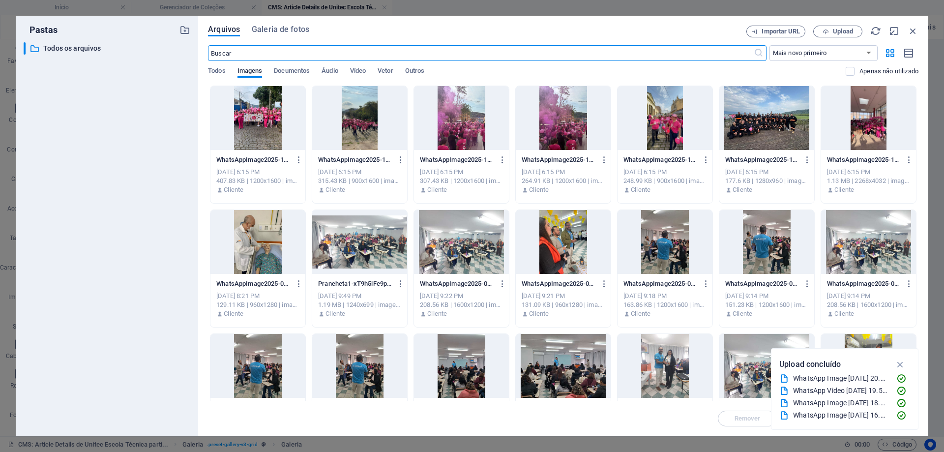
click at [757, 128] on div at bounding box center [767, 118] width 95 height 64
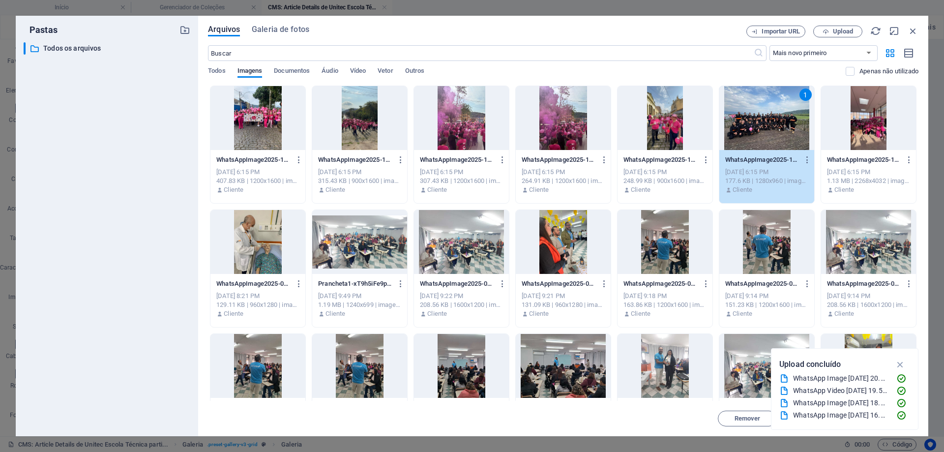
click at [757, 128] on div "1" at bounding box center [767, 118] width 95 height 64
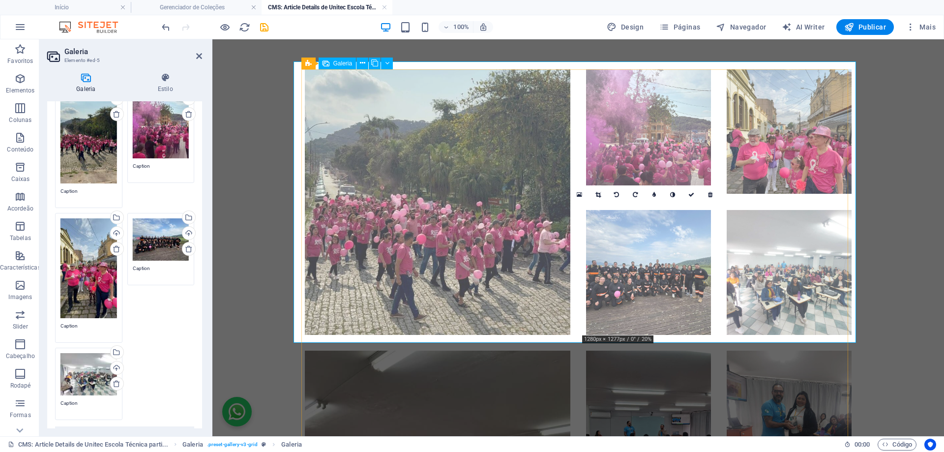
click at [658, 299] on li at bounding box center [648, 272] width 125 height 125
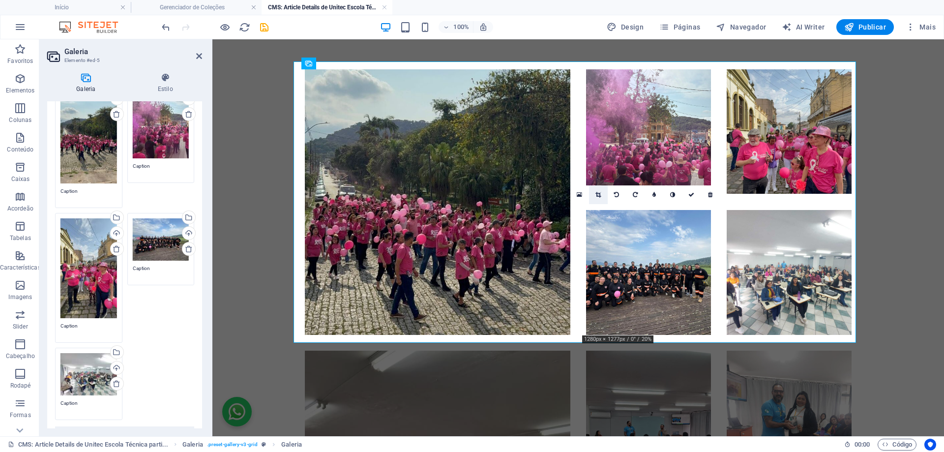
click at [596, 195] on icon at bounding box center [598, 195] width 5 height 6
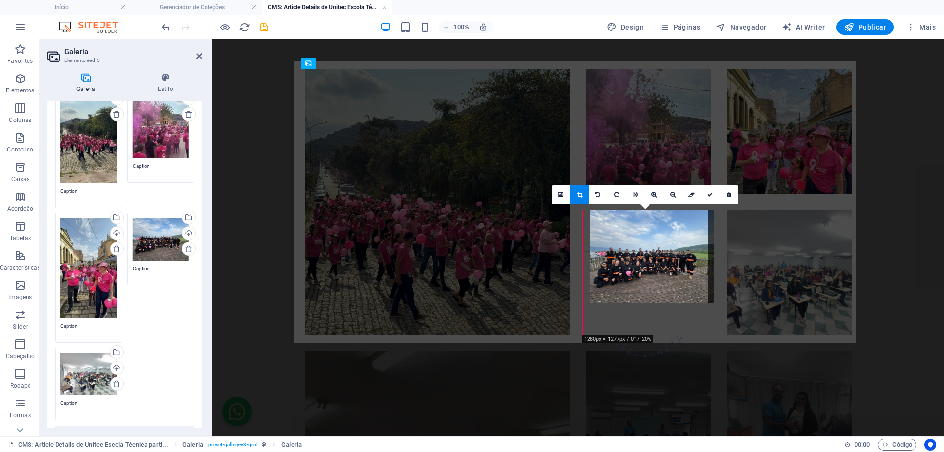
drag, startPoint x: 627, startPoint y: 273, endPoint x: 634, endPoint y: 272, distance: 7.0
click at [634, 272] on div at bounding box center [652, 257] width 125 height 94
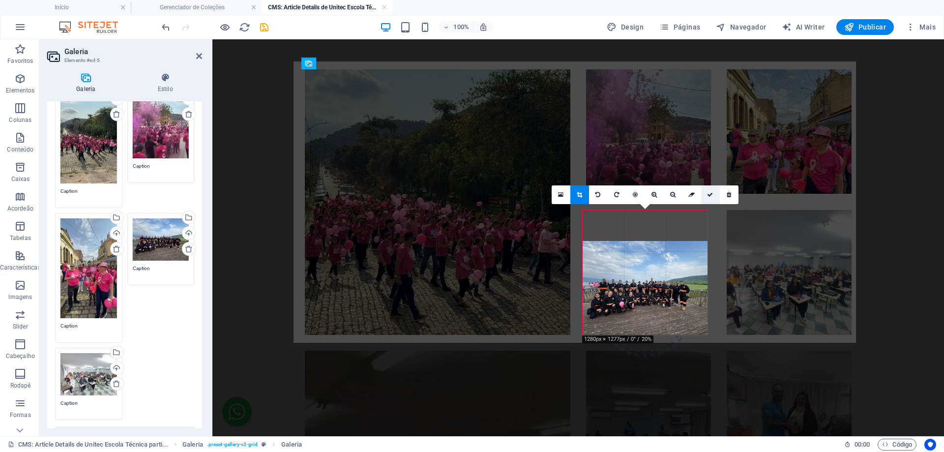
click at [710, 193] on icon at bounding box center [710, 195] width 6 height 6
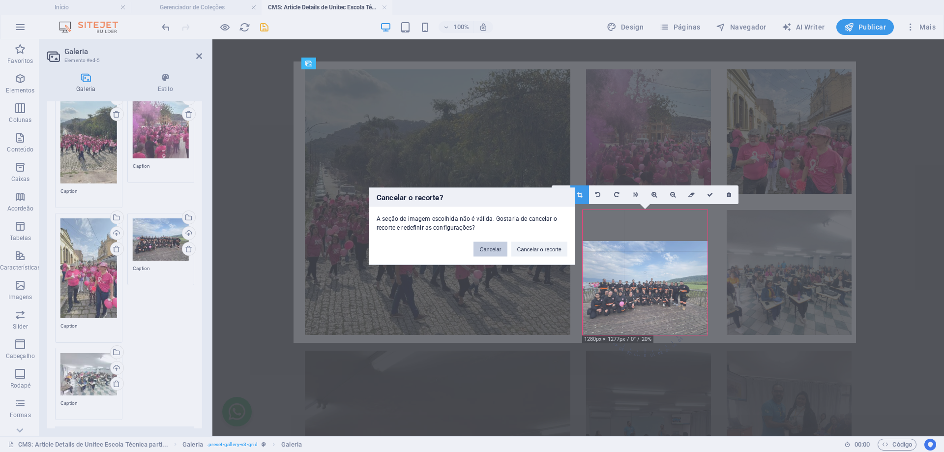
click at [495, 249] on button "Cancelar" at bounding box center [490, 249] width 33 height 15
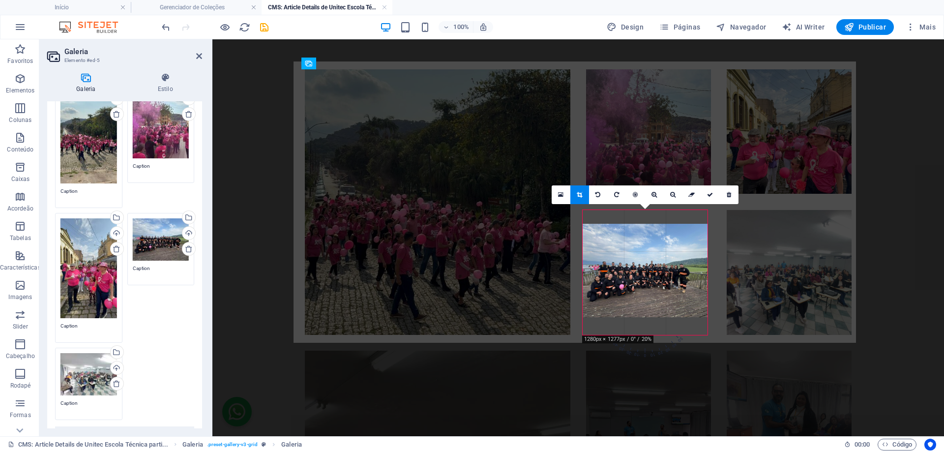
drag, startPoint x: 616, startPoint y: 270, endPoint x: 615, endPoint y: 255, distance: 14.8
click at [615, 255] on div at bounding box center [645, 271] width 125 height 94
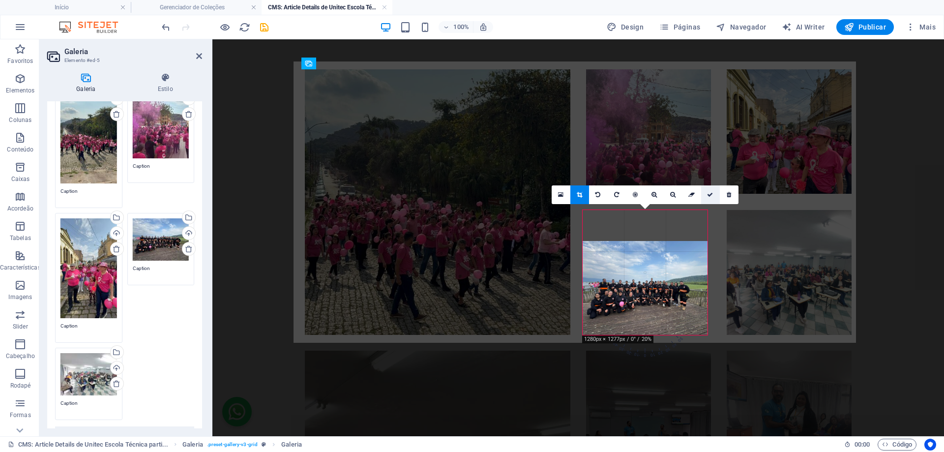
click at [713, 195] on link at bounding box center [710, 194] width 19 height 19
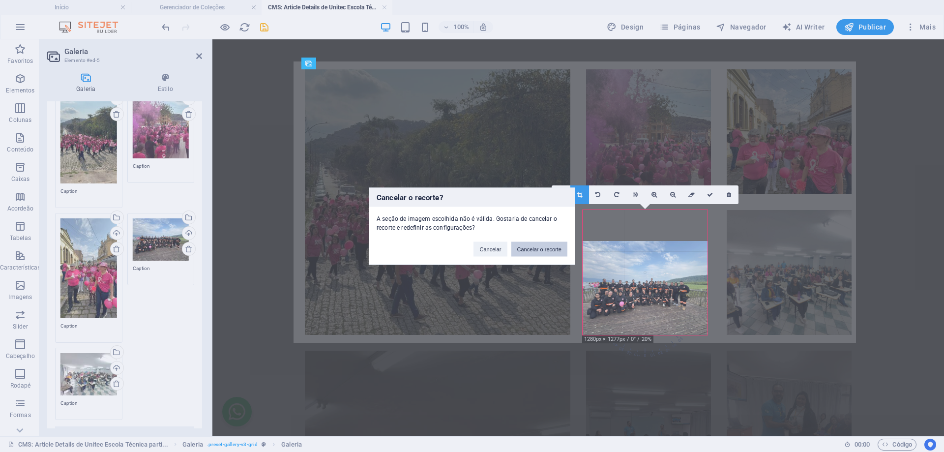
drag, startPoint x: 521, startPoint y: 246, endPoint x: 309, endPoint y: 207, distance: 215.2
click at [521, 246] on button "Cancelar o recorte" at bounding box center [540, 249] width 57 height 15
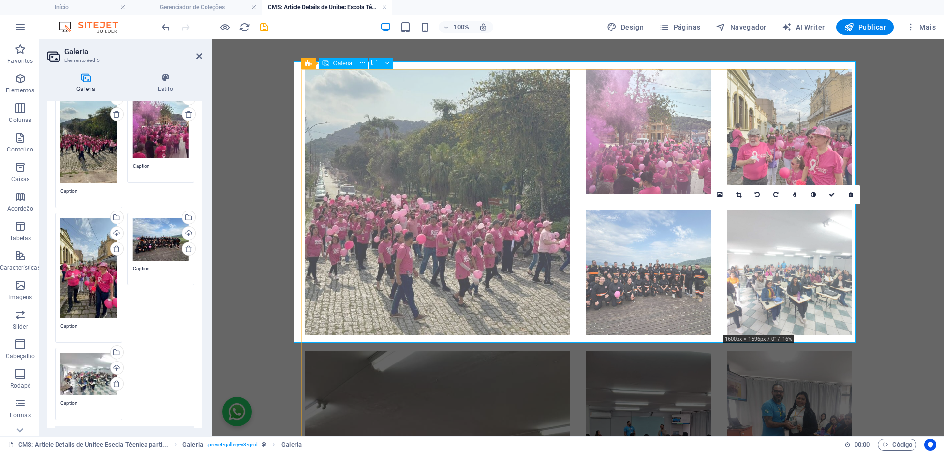
click at [794, 250] on li at bounding box center [789, 272] width 125 height 125
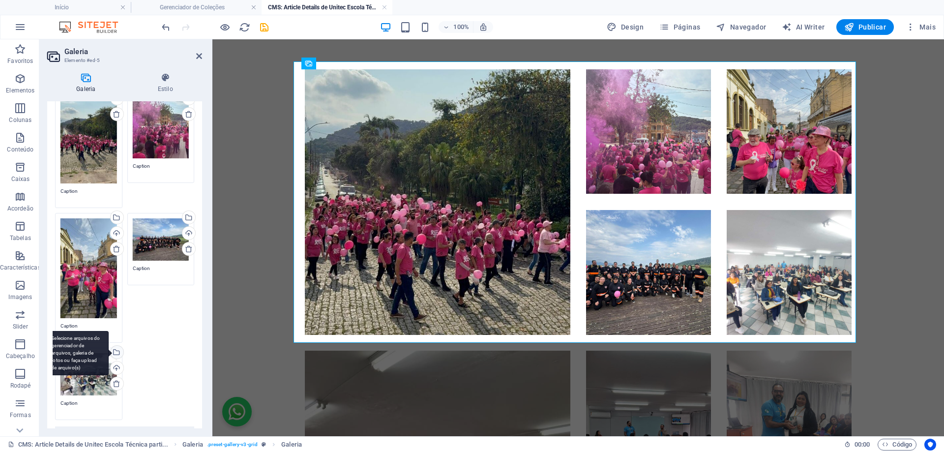
click at [117, 351] on div "Selecione arquivos do gerenciador de arquivos, galeria de fotos ou faça upload …" at bounding box center [116, 353] width 15 height 15
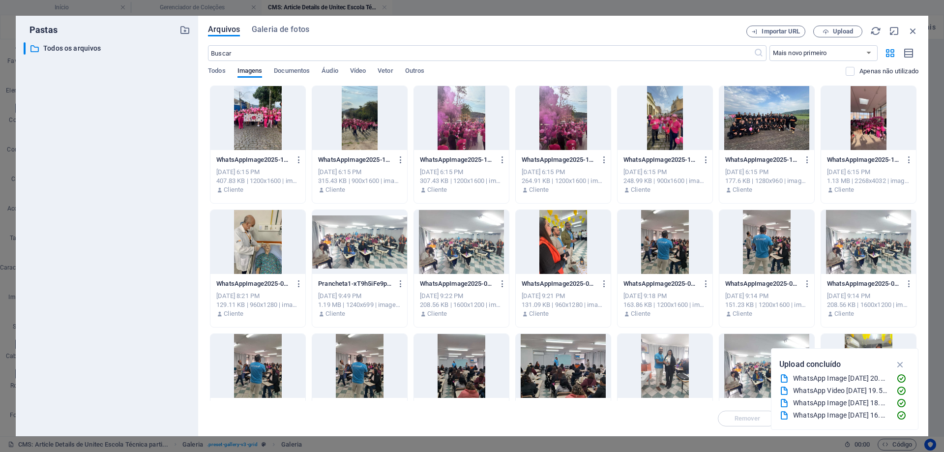
click at [874, 130] on div at bounding box center [869, 118] width 95 height 64
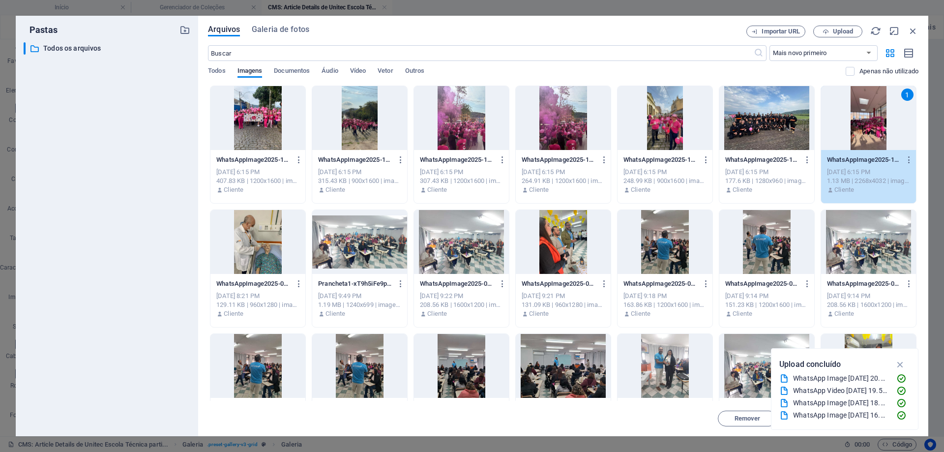
click at [868, 106] on div "1" at bounding box center [869, 118] width 95 height 64
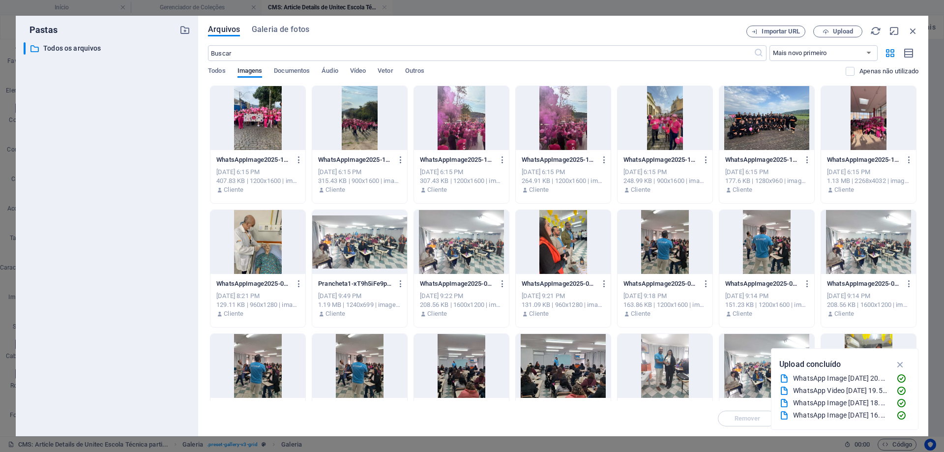
click at [868, 106] on div at bounding box center [869, 118] width 95 height 64
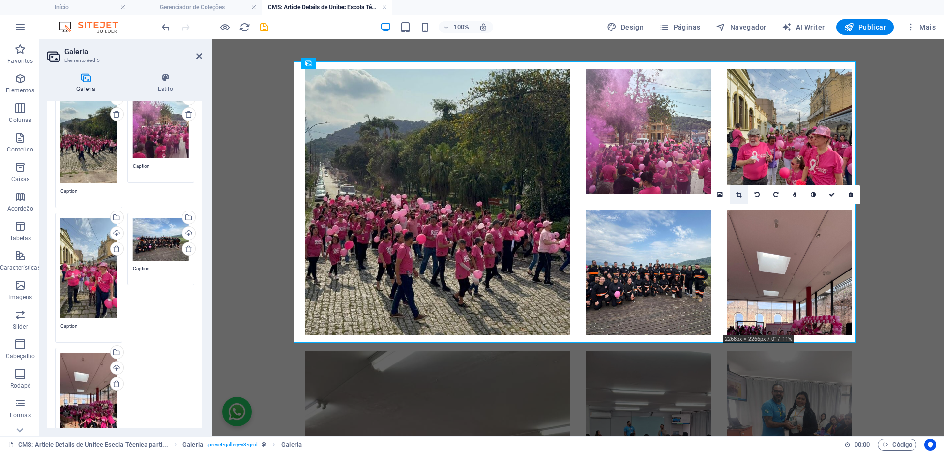
click at [739, 197] on icon at bounding box center [738, 195] width 5 height 6
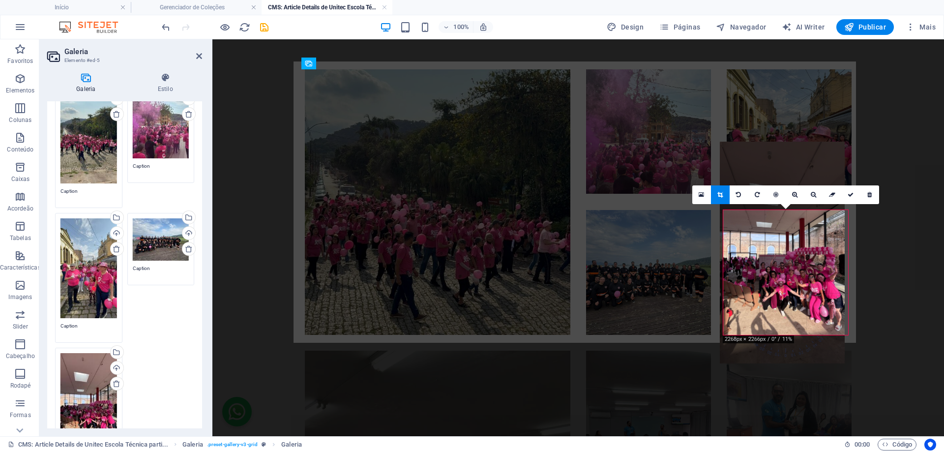
drag, startPoint x: 806, startPoint y: 303, endPoint x: 803, endPoint y: 234, distance: 68.5
click at [803, 234] on div at bounding box center [782, 253] width 125 height 222
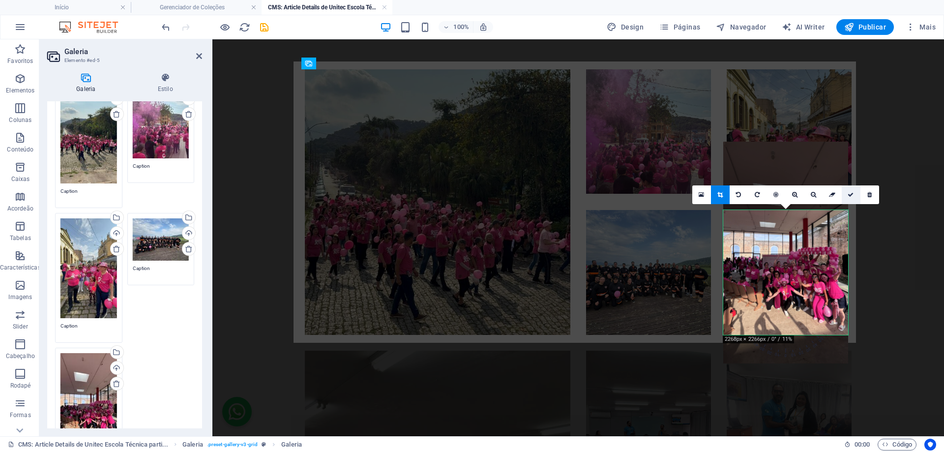
click at [853, 201] on link at bounding box center [851, 194] width 19 height 19
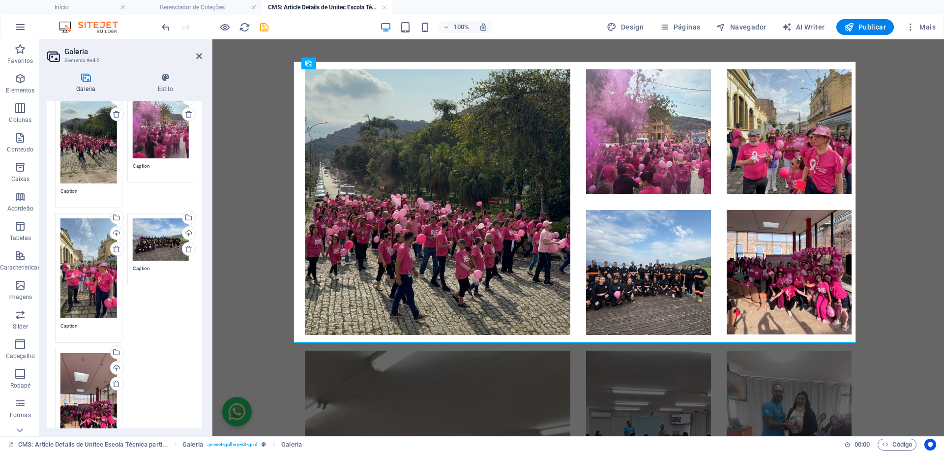
click at [261, 132] on body "Skip to main content A ação mobilizou alunos, colaboradores e a comunidade loca…" at bounding box center [579, 390] width 732 height 1095
click at [260, 126] on body "Skip to main content A ação mobilizou alunos, colaboradores e a comunidade loca…" at bounding box center [579, 390] width 732 height 1095
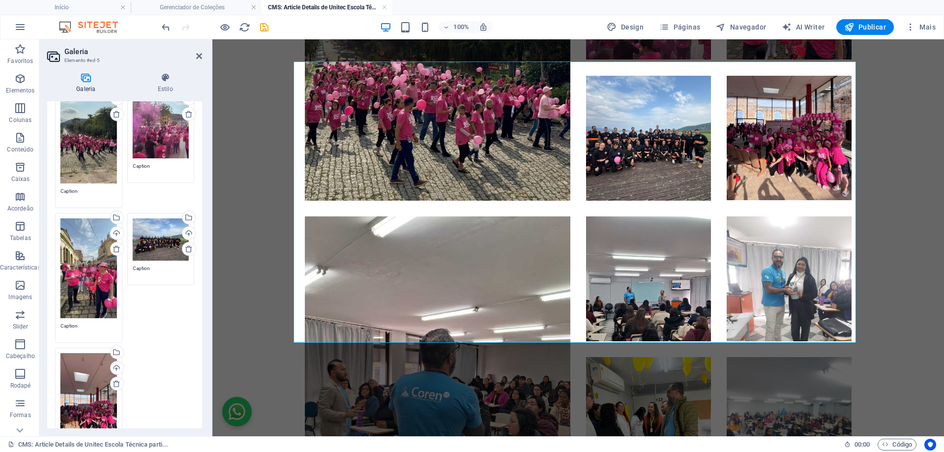
scroll to position [443, 0]
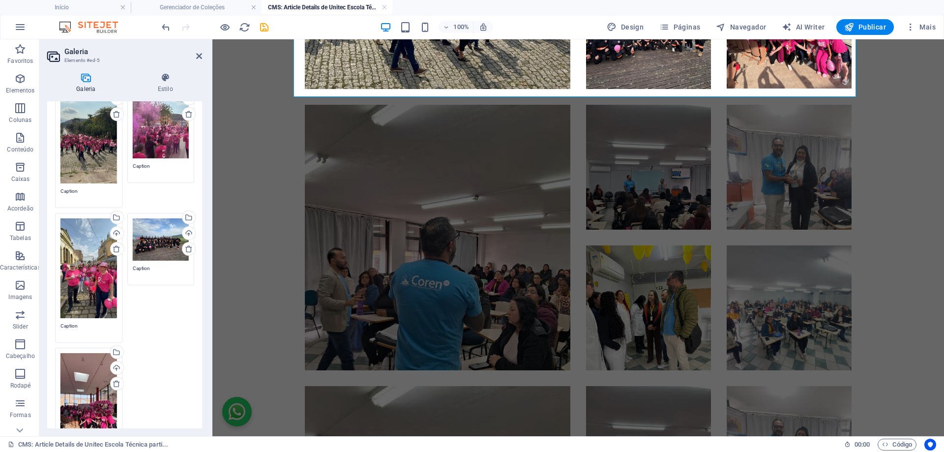
click at [893, 261] on body "Skip to main content A ação mobilizou alunos, colaboradores e a comunidade loca…" at bounding box center [579, 144] width 732 height 1095
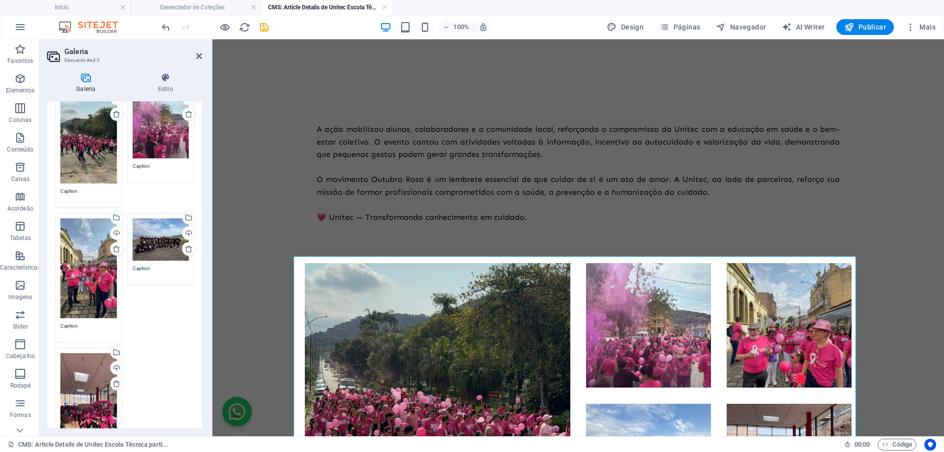
scroll to position [0, 0]
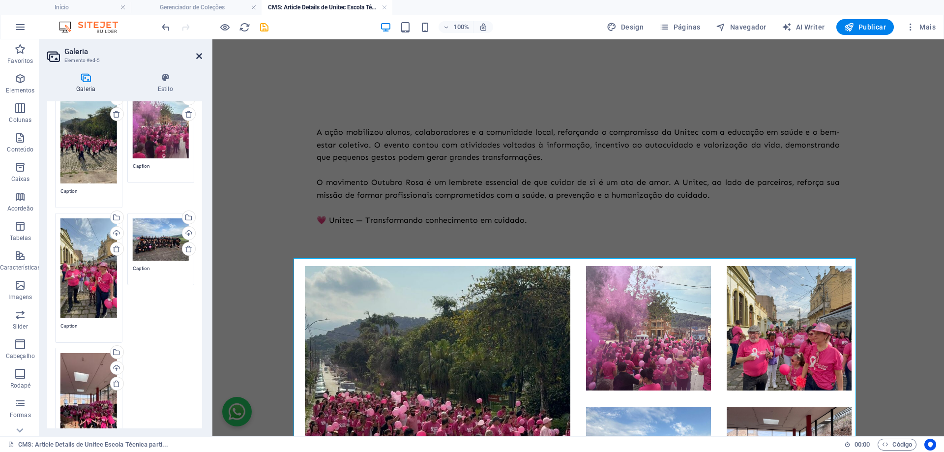
click at [197, 56] on icon at bounding box center [199, 56] width 6 height 8
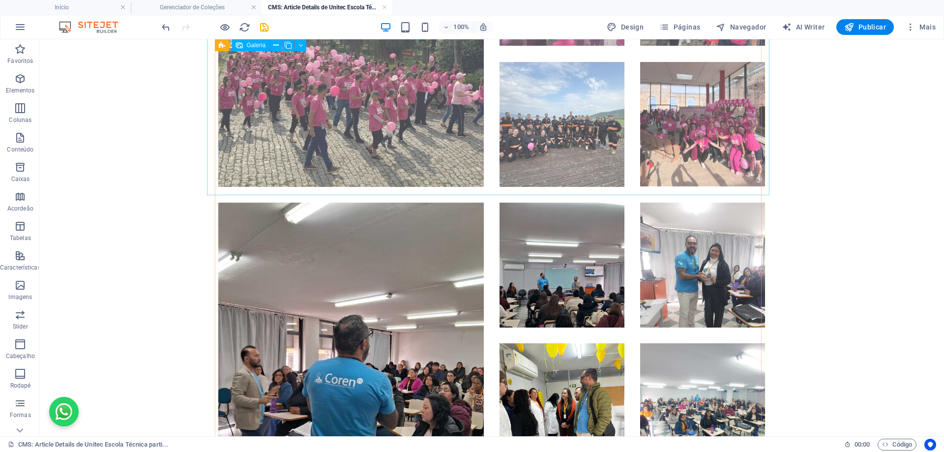
scroll to position [344, 0]
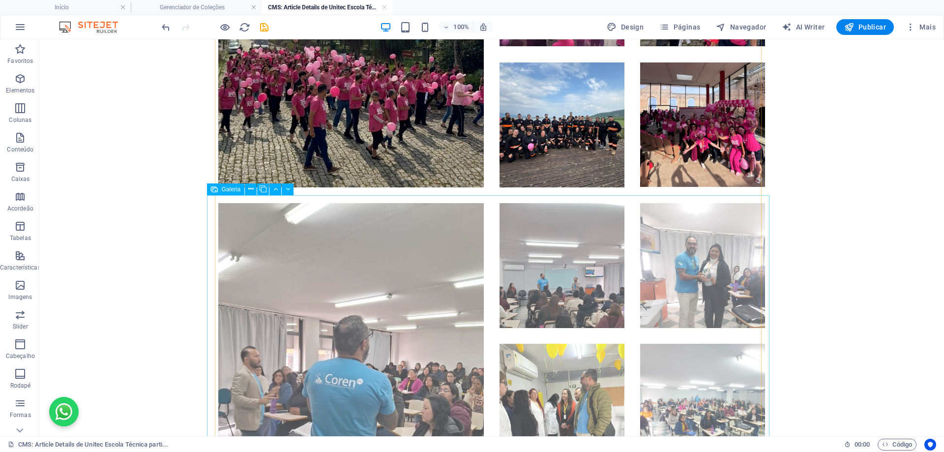
click at [299, 257] on li at bounding box center [351, 336] width 266 height 266
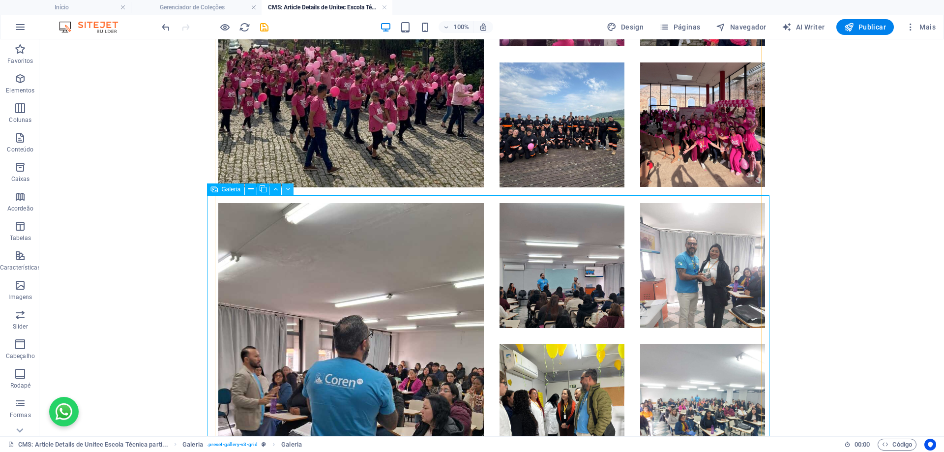
click at [288, 189] on icon at bounding box center [288, 189] width 4 height 10
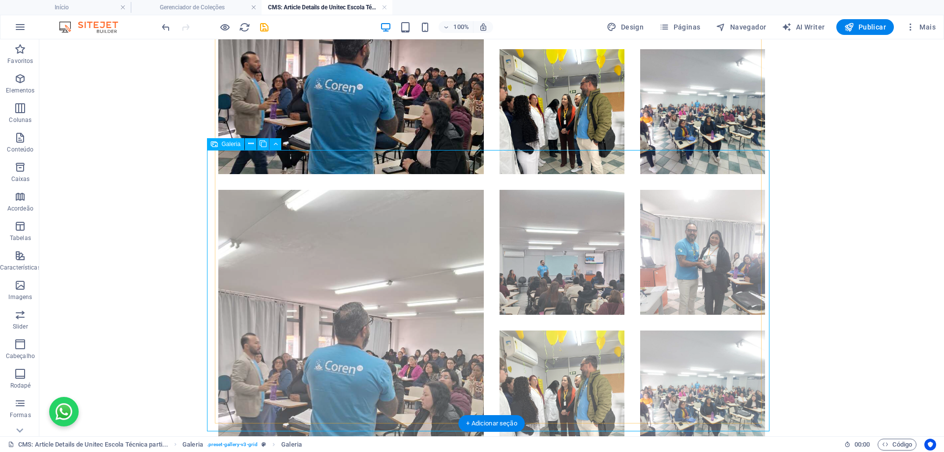
scroll to position [698, 0]
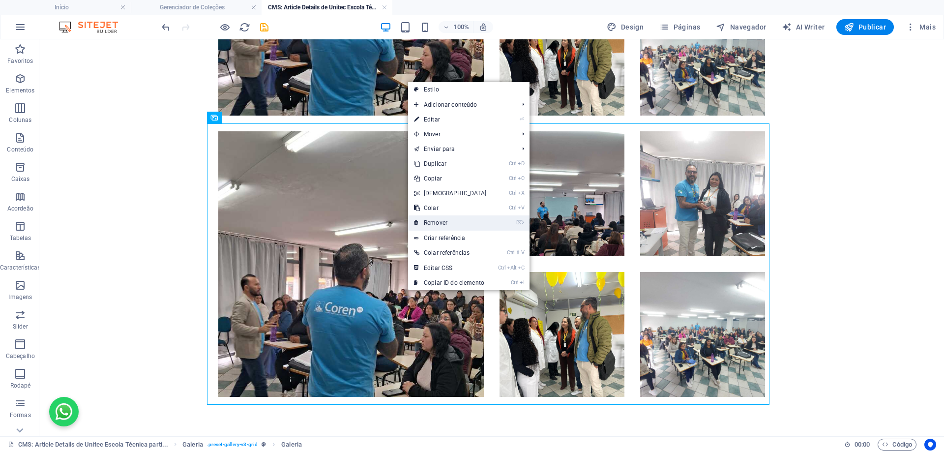
click at [454, 218] on link "⌦ Remover" at bounding box center [450, 222] width 85 height 15
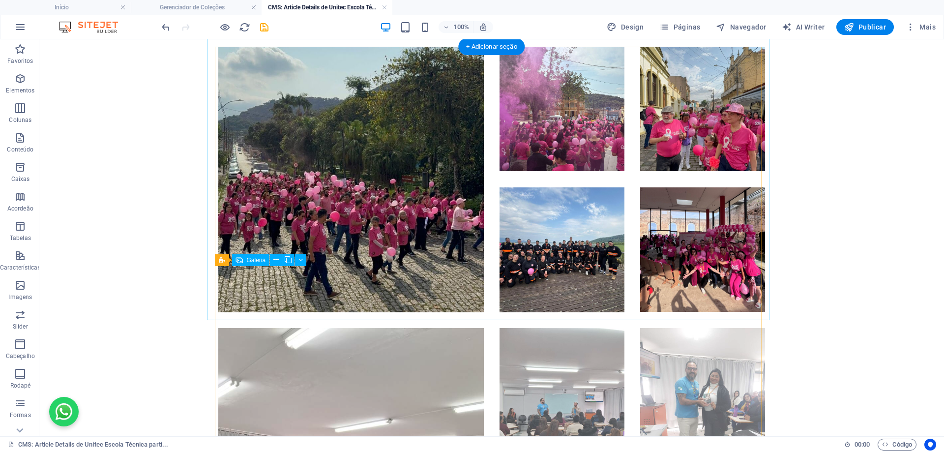
scroll to position [416, 0]
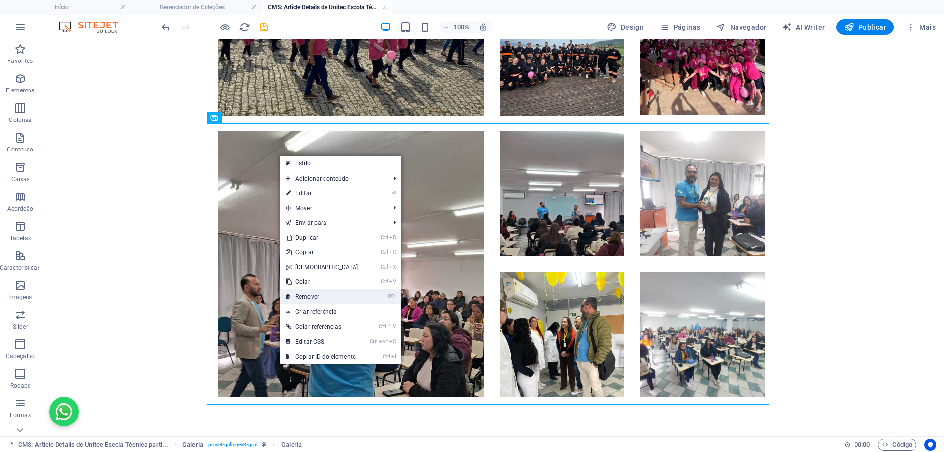
click at [345, 299] on link "⌦ Remover" at bounding box center [322, 296] width 85 height 15
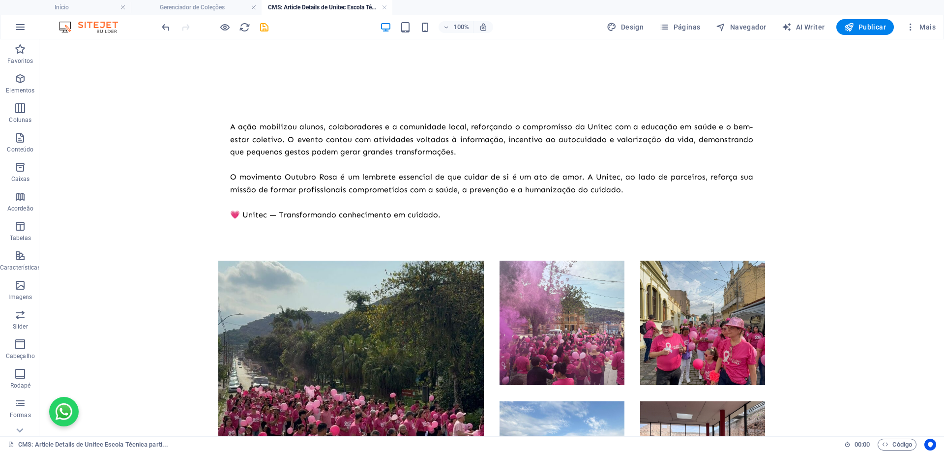
scroll to position [0, 0]
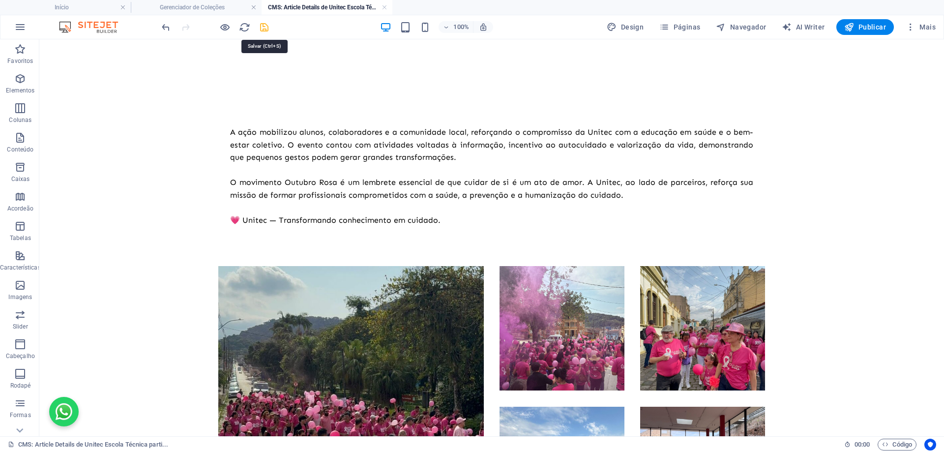
click at [266, 30] on icon "save" at bounding box center [264, 27] width 11 height 11
click at [196, 5] on h4 "Gerenciador de Coleções" at bounding box center [196, 7] width 131 height 11
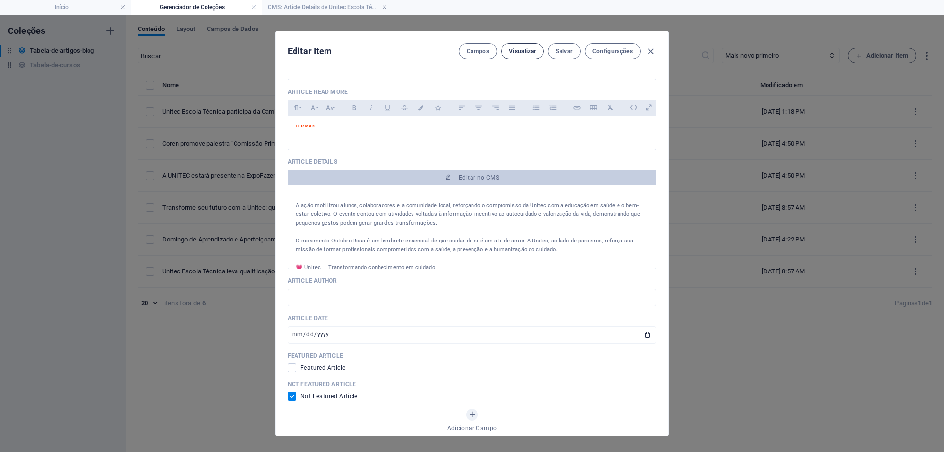
click at [522, 48] on span "Visualizar" at bounding box center [522, 51] width 27 height 8
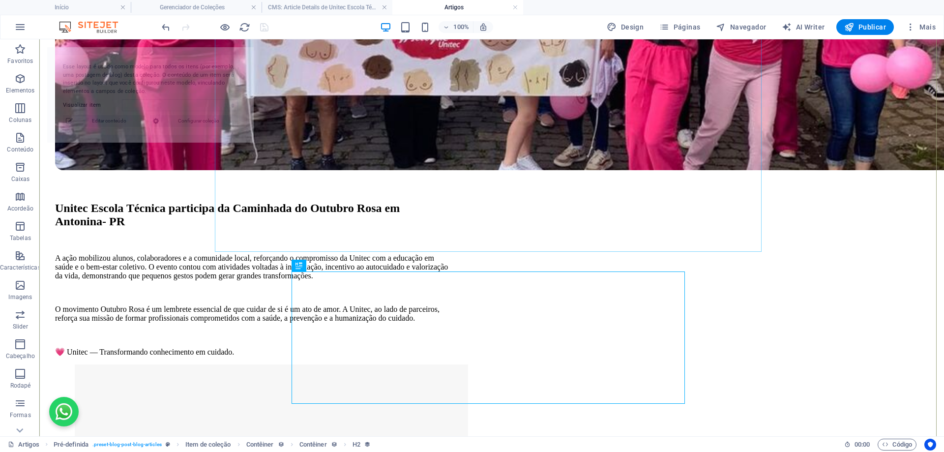
select select "68e3e685b278193fe60af011"
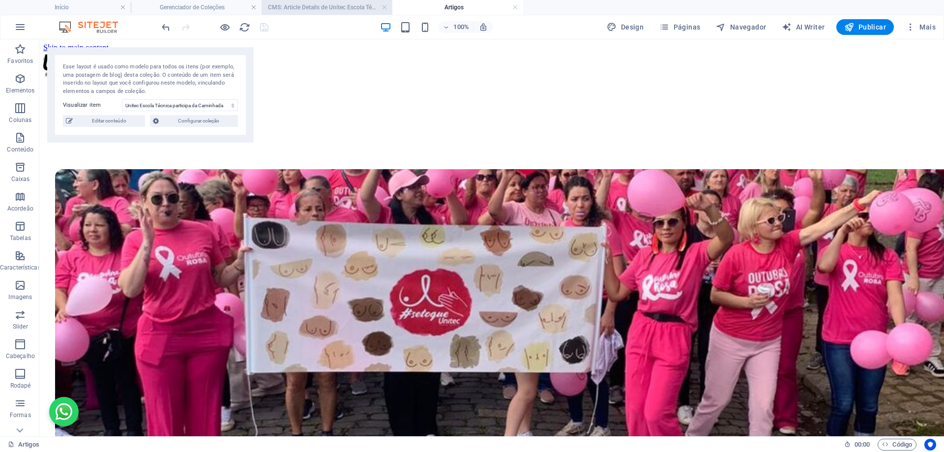
click at [322, 9] on h4 "CMS: Article Details de Unitec Escola Técnica parti..." at bounding box center [327, 7] width 131 height 11
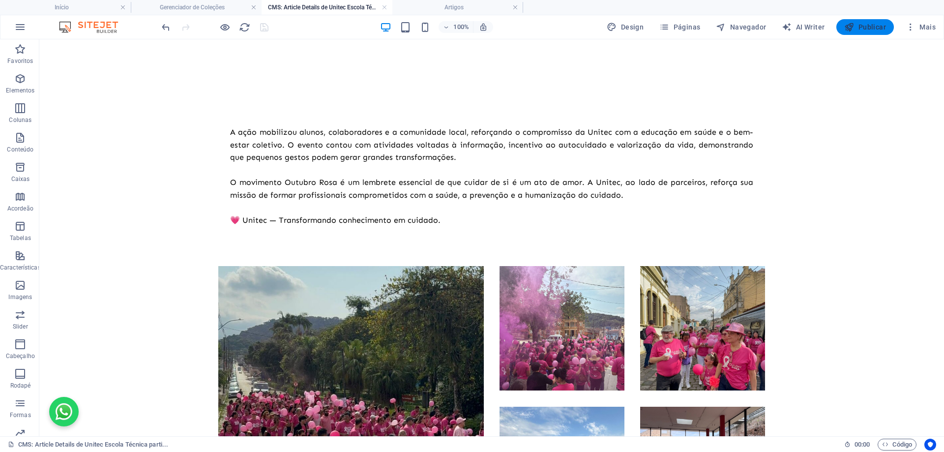
click at [854, 21] on button "Publicar" at bounding box center [866, 27] width 58 height 16
click at [863, 26] on span "Publicar" at bounding box center [866, 27] width 42 height 10
